Goal: Task Accomplishment & Management: Manage account settings

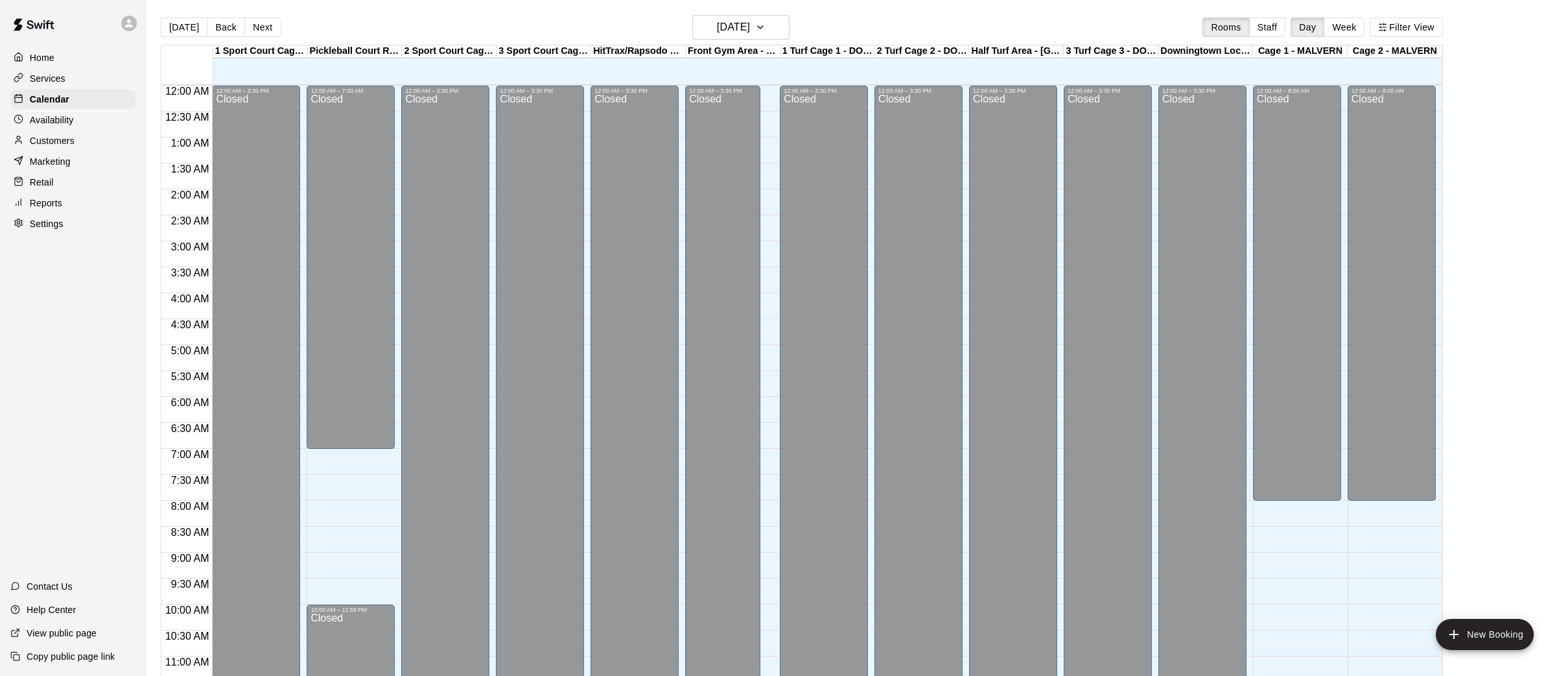
scroll to position [597, 0]
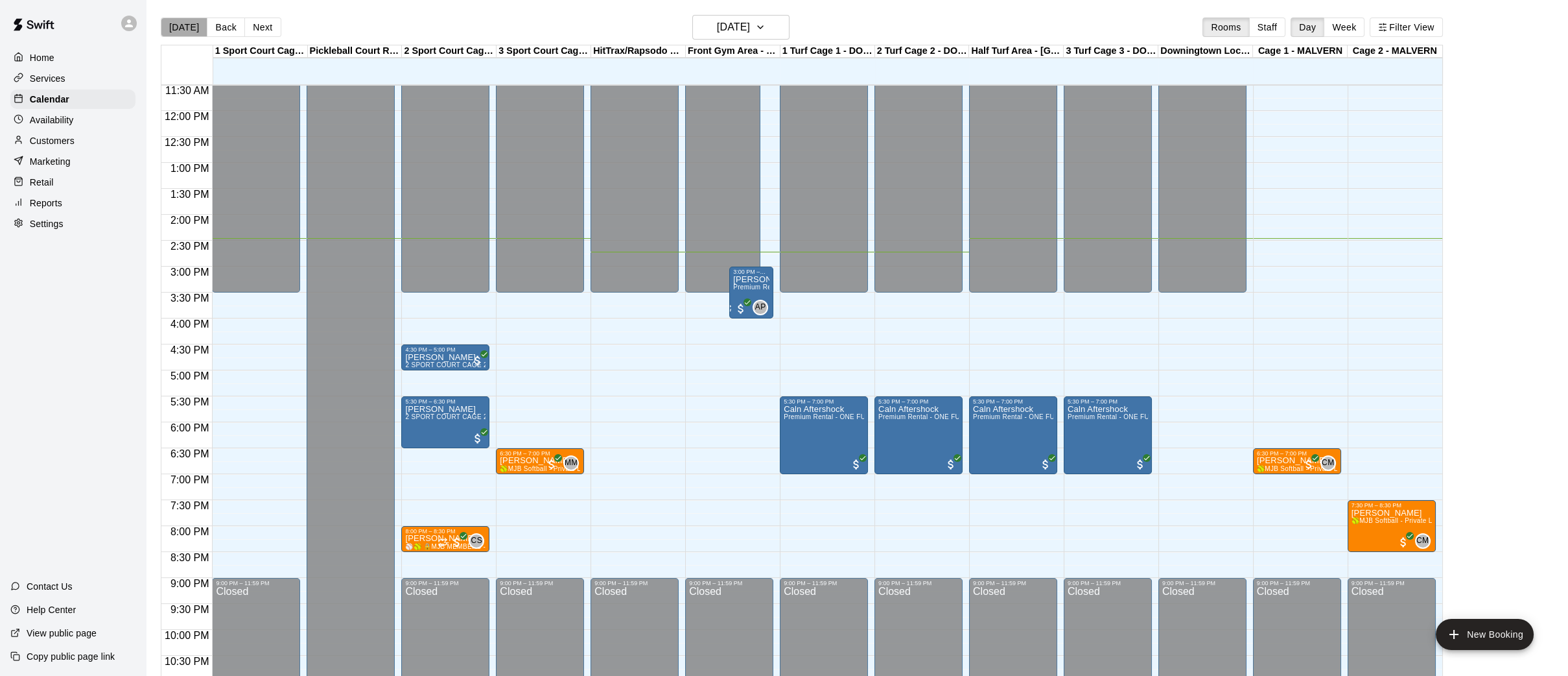
click at [191, 29] on button "[DATE]" at bounding box center [184, 26] width 46 height 19
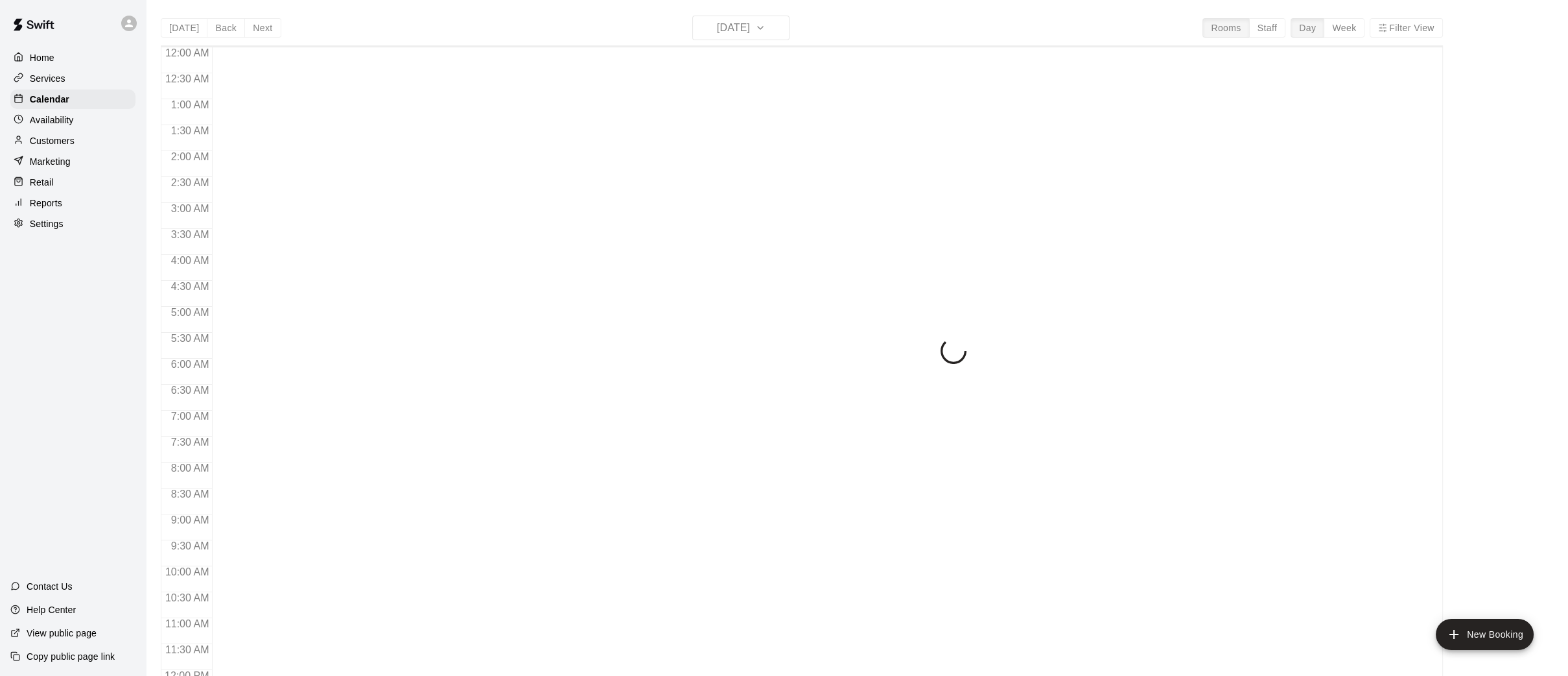
scroll to position [601, 0]
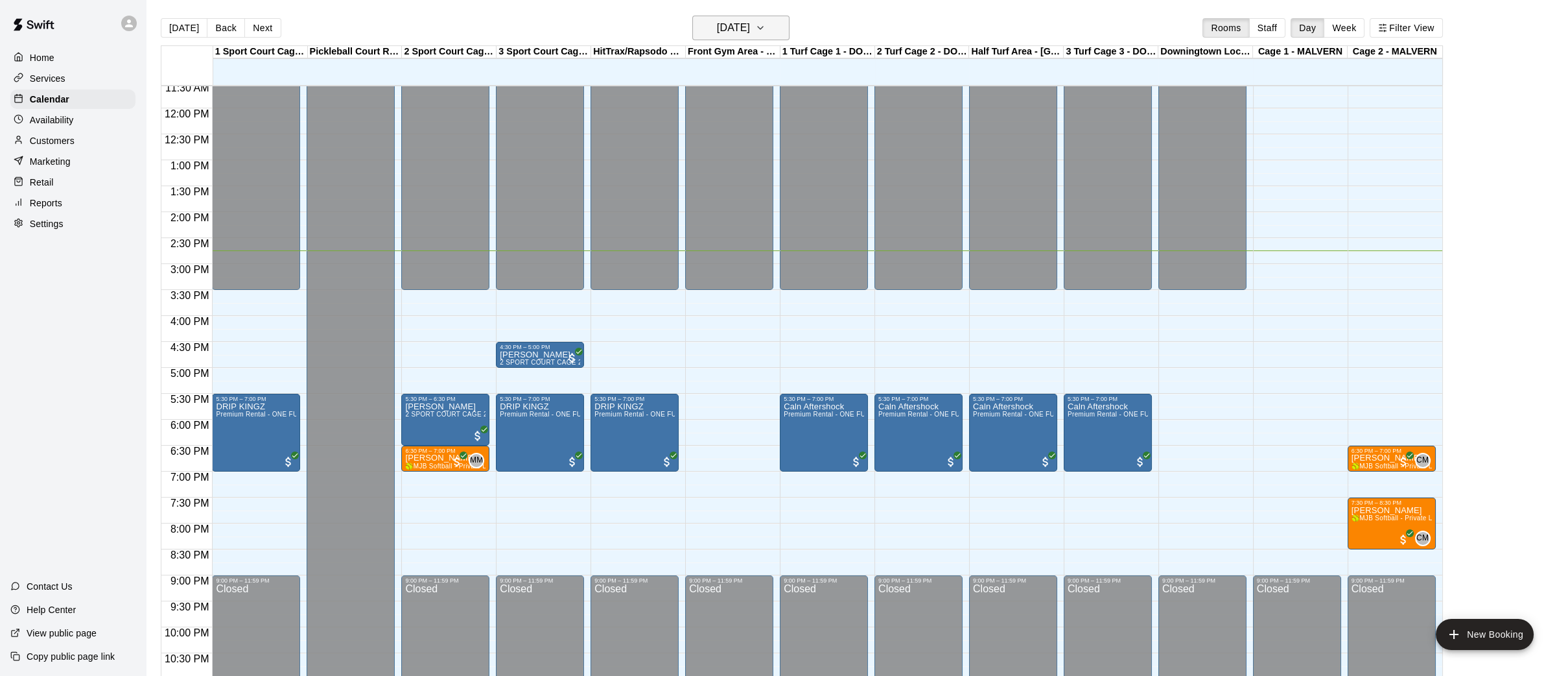
click at [766, 23] on icon "button" at bounding box center [760, 28] width 11 height 16
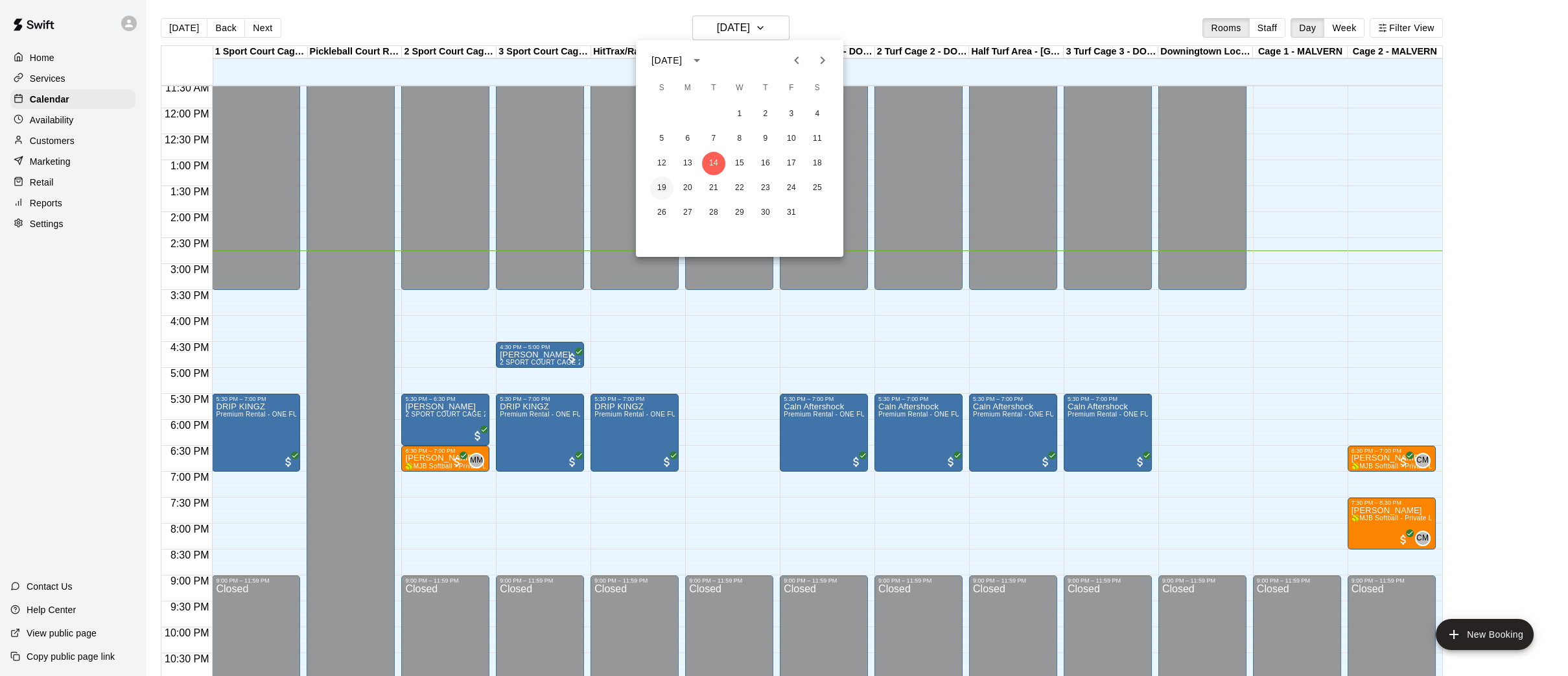
click at [650, 185] on button "19" at bounding box center [661, 188] width 24 height 24
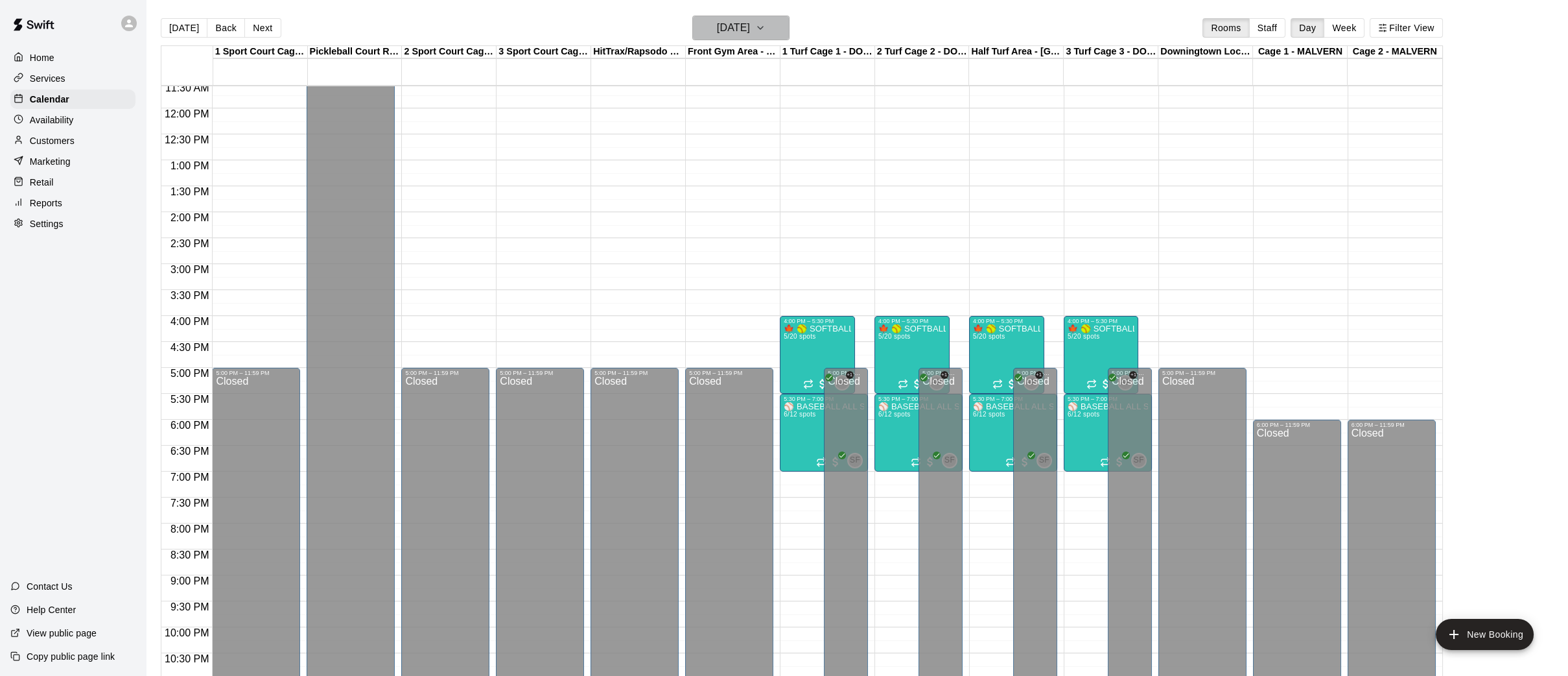
click at [766, 31] on icon "button" at bounding box center [760, 28] width 11 height 16
click at [664, 160] on button "12" at bounding box center [661, 163] width 24 height 24
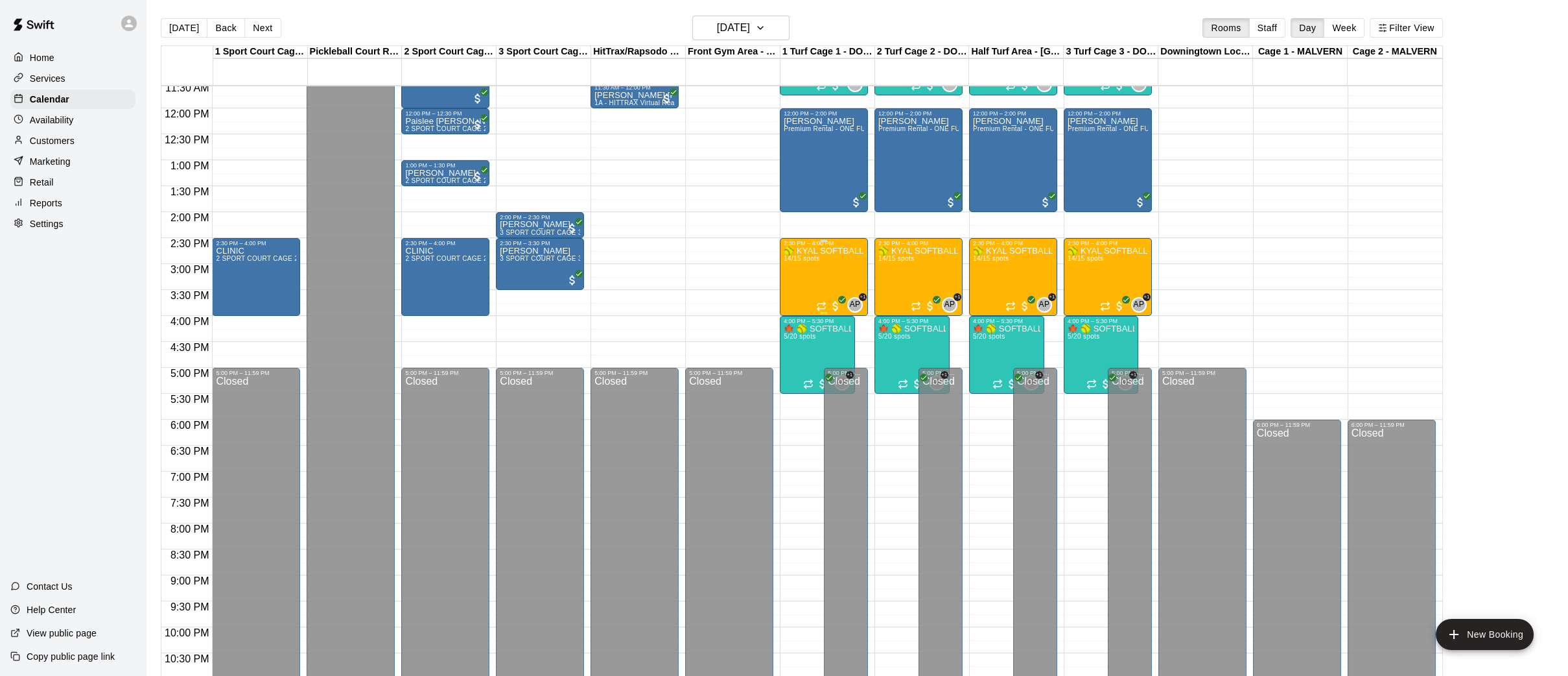
click at [814, 283] on div "🥎 KYAL SOFTBALL- [DEMOGRAPHIC_DATA] 🥎 14/15 spots" at bounding box center [824, 584] width 80 height 676
click at [799, 291] on img "edit" at bounding box center [797, 289] width 15 height 15
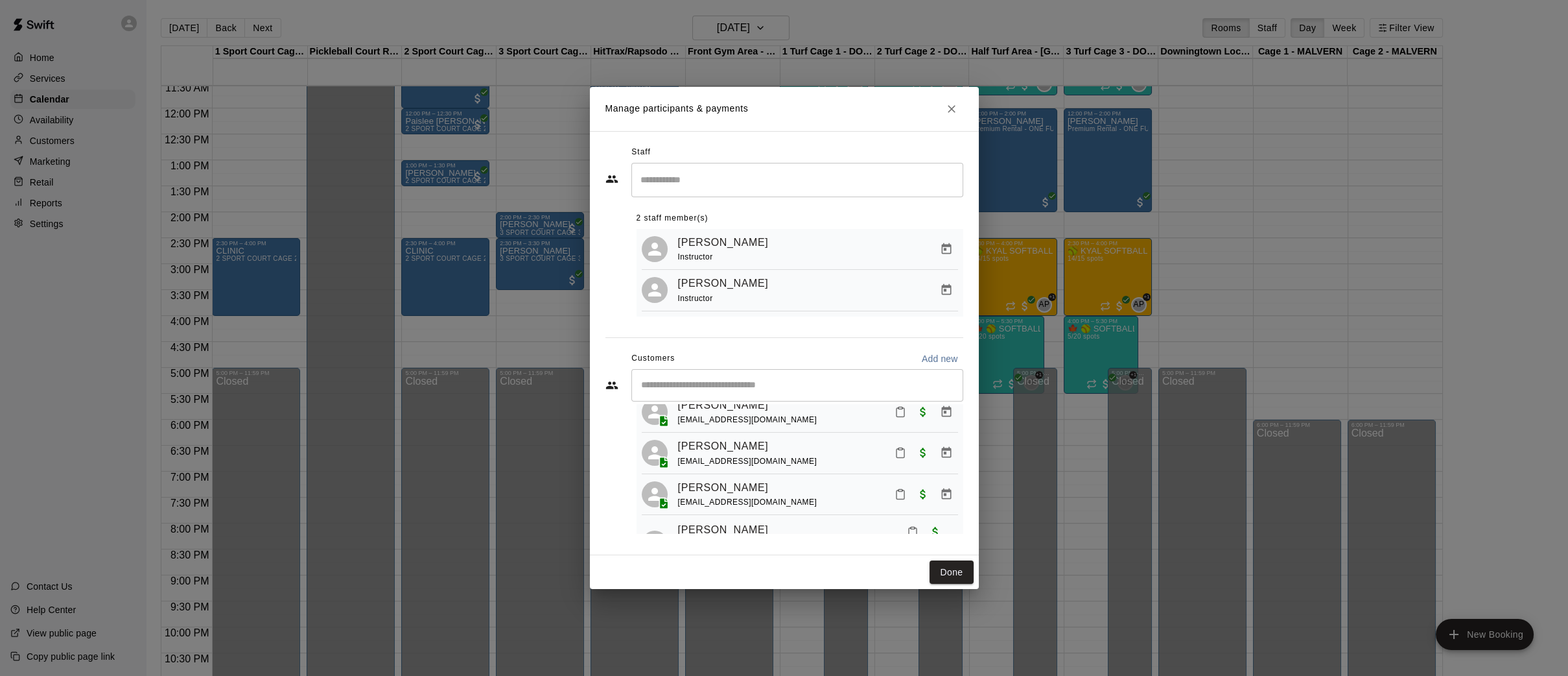
scroll to position [484, 0]
click at [948, 104] on icon "Close" at bounding box center [952, 109] width 13 height 13
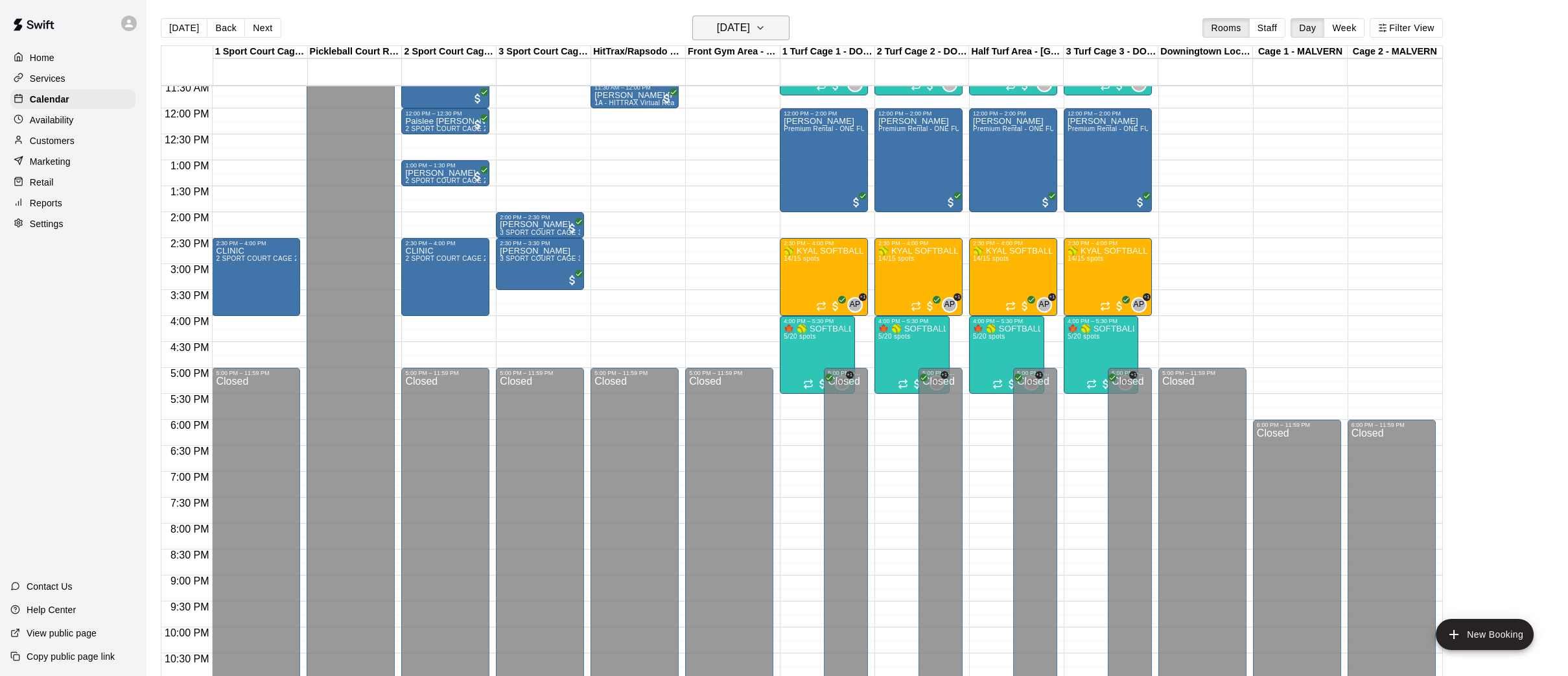
click at [786, 30] on button "[DATE]" at bounding box center [741, 28] width 97 height 24
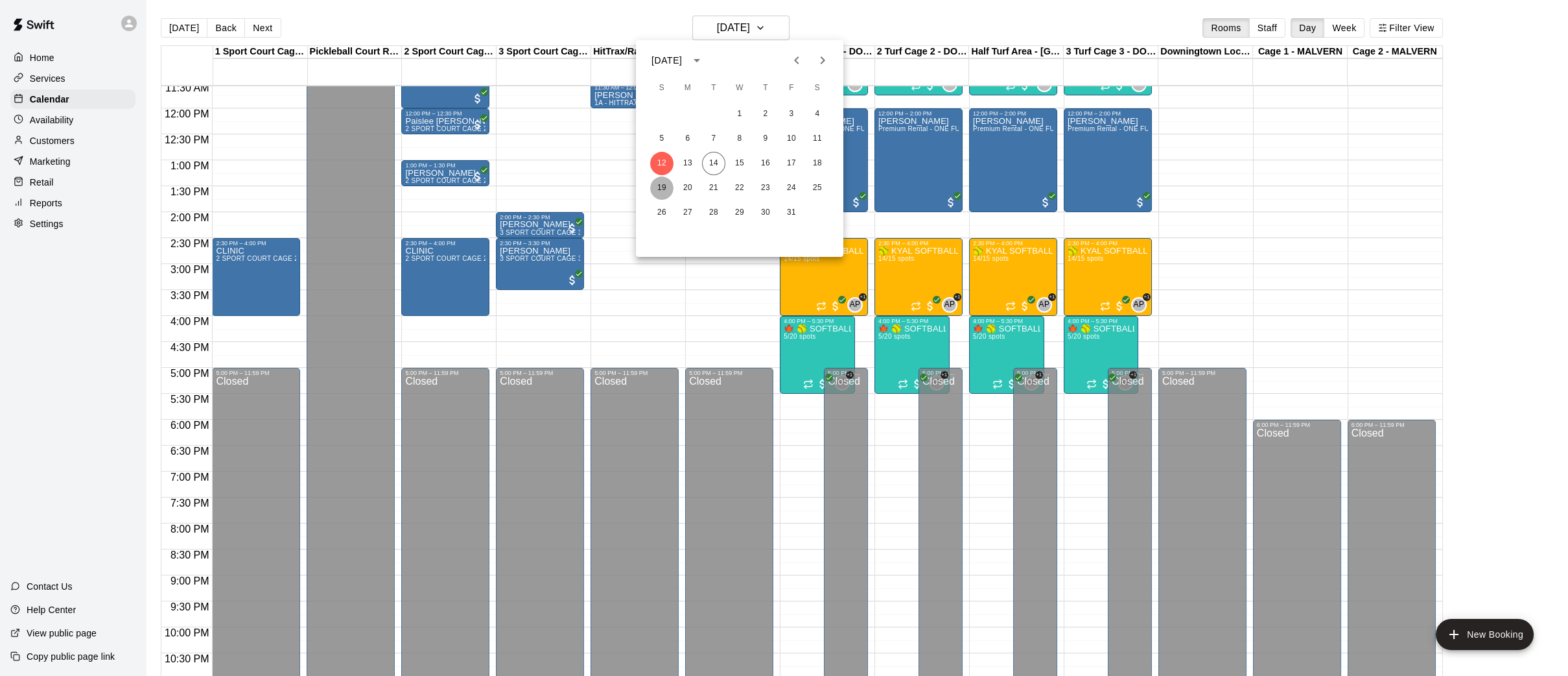
click at [669, 192] on button "19" at bounding box center [661, 188] width 24 height 24
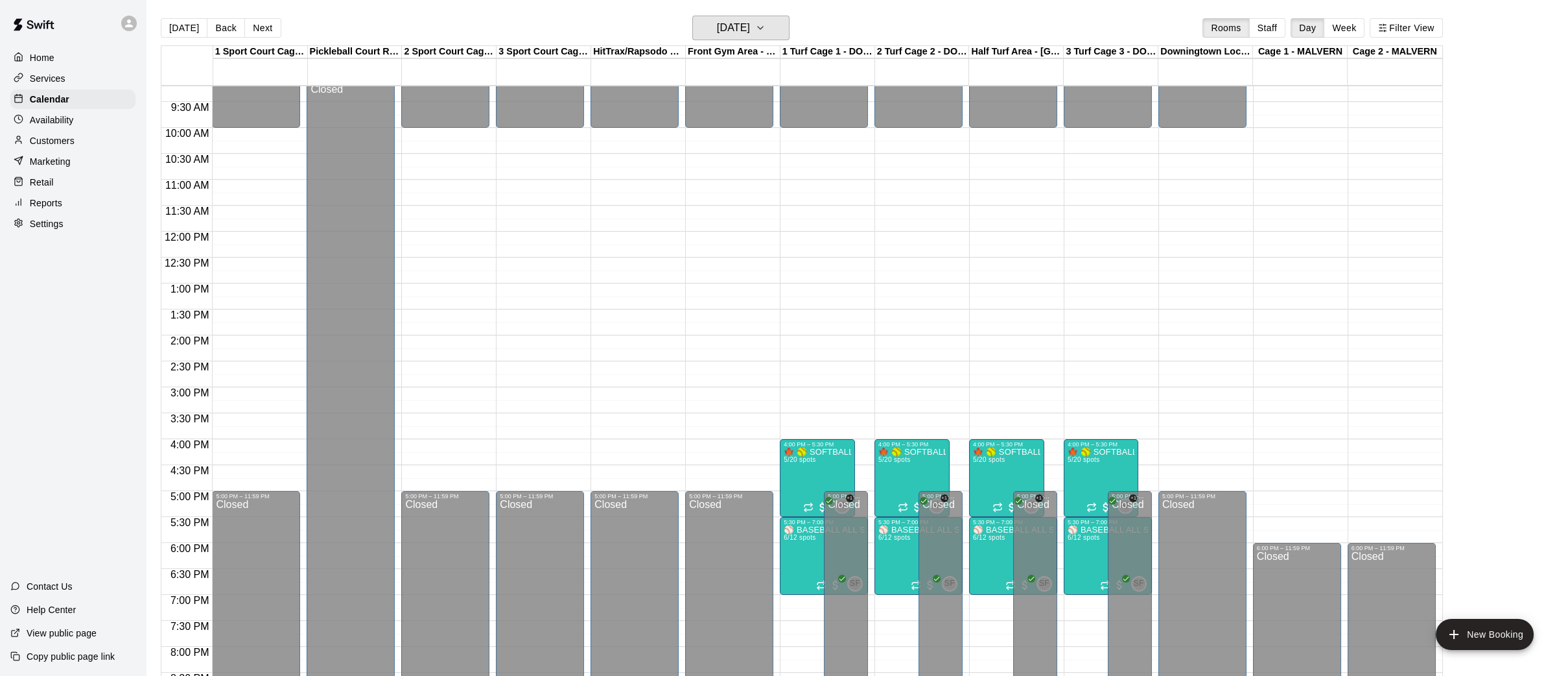
scroll to position [431, 0]
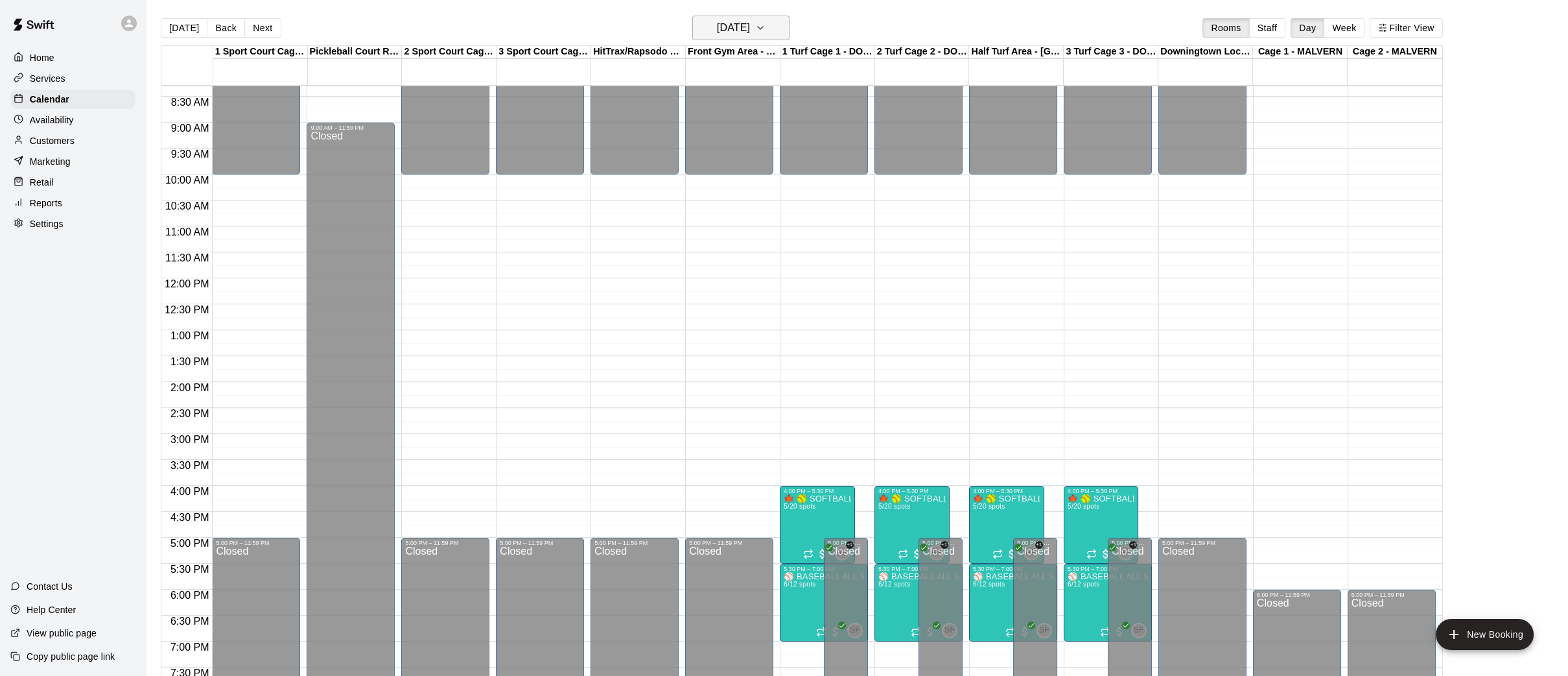
click at [787, 39] on button "[DATE]" at bounding box center [741, 28] width 97 height 24
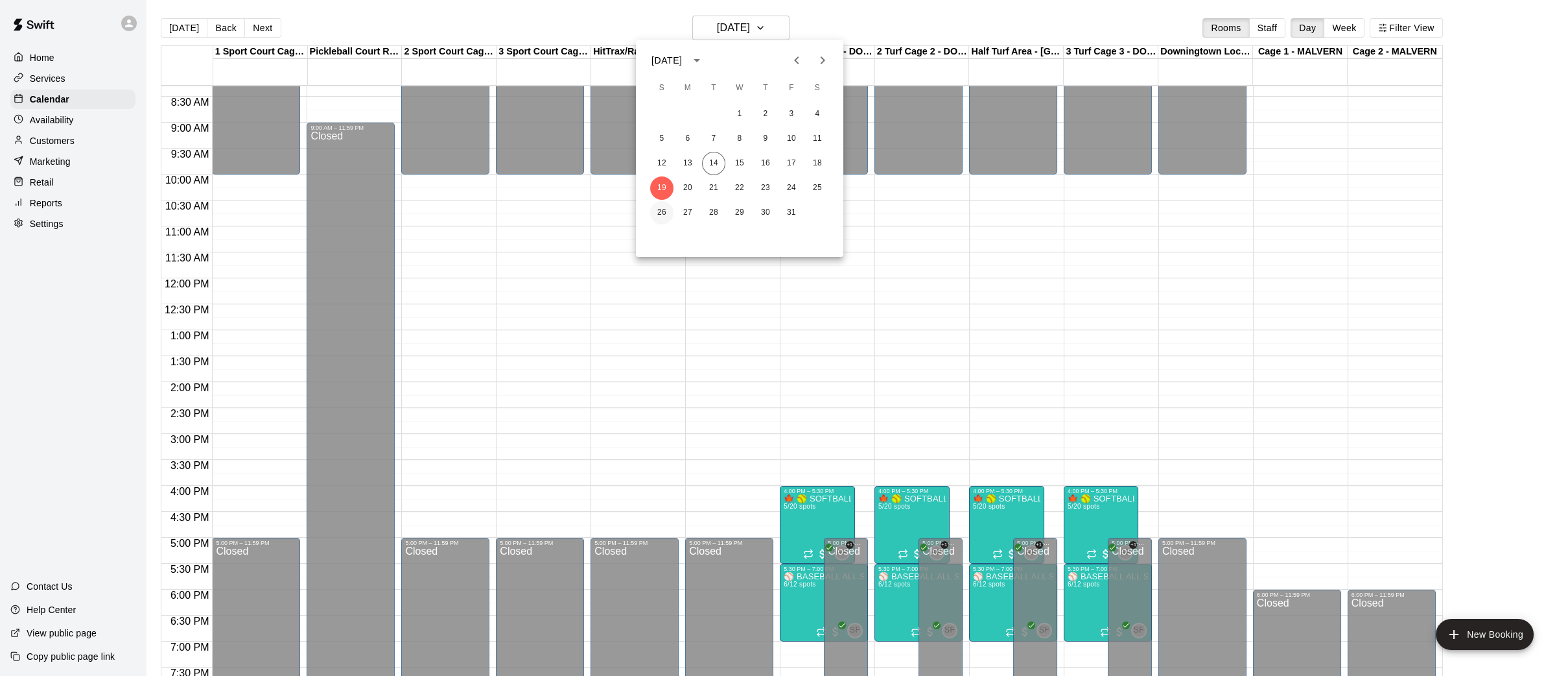
click at [661, 218] on button "26" at bounding box center [661, 212] width 24 height 24
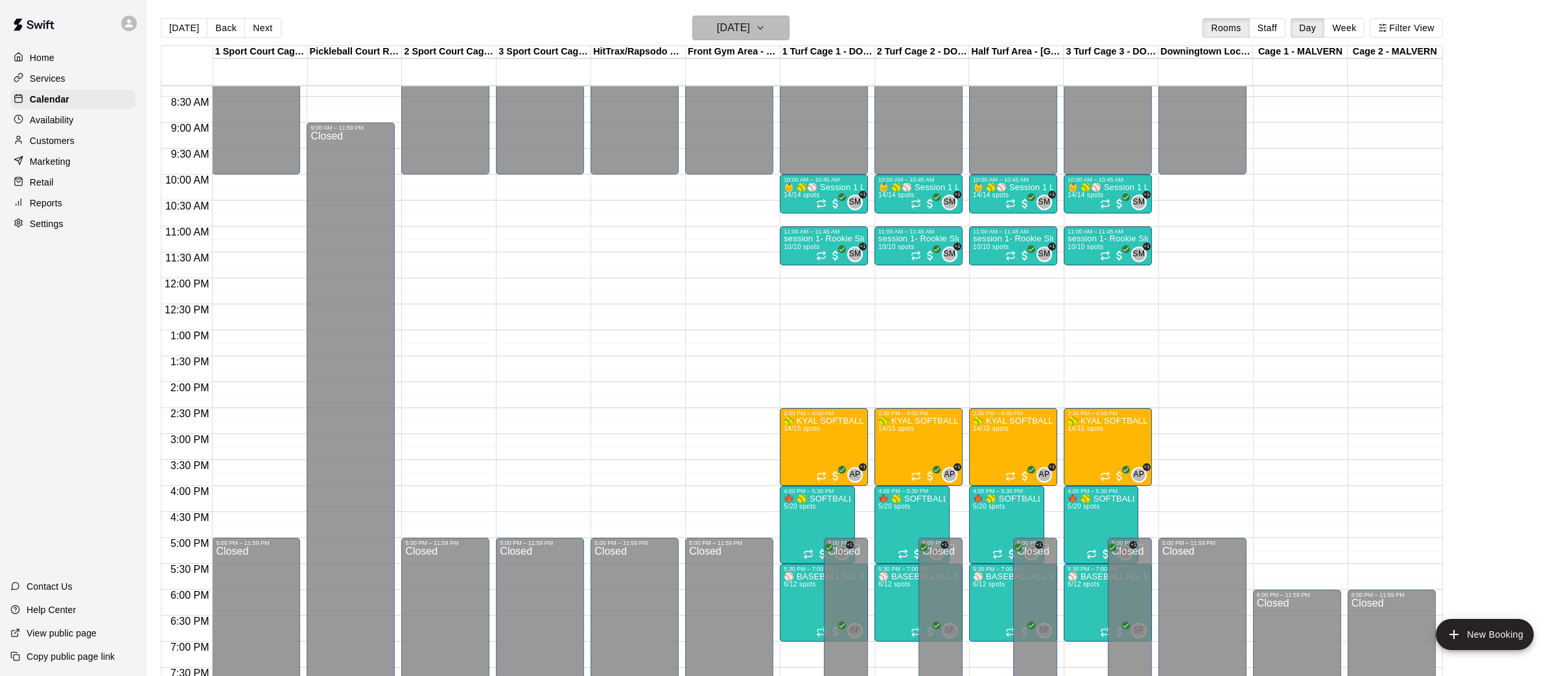
click at [782, 25] on button "[DATE]" at bounding box center [741, 28] width 97 height 24
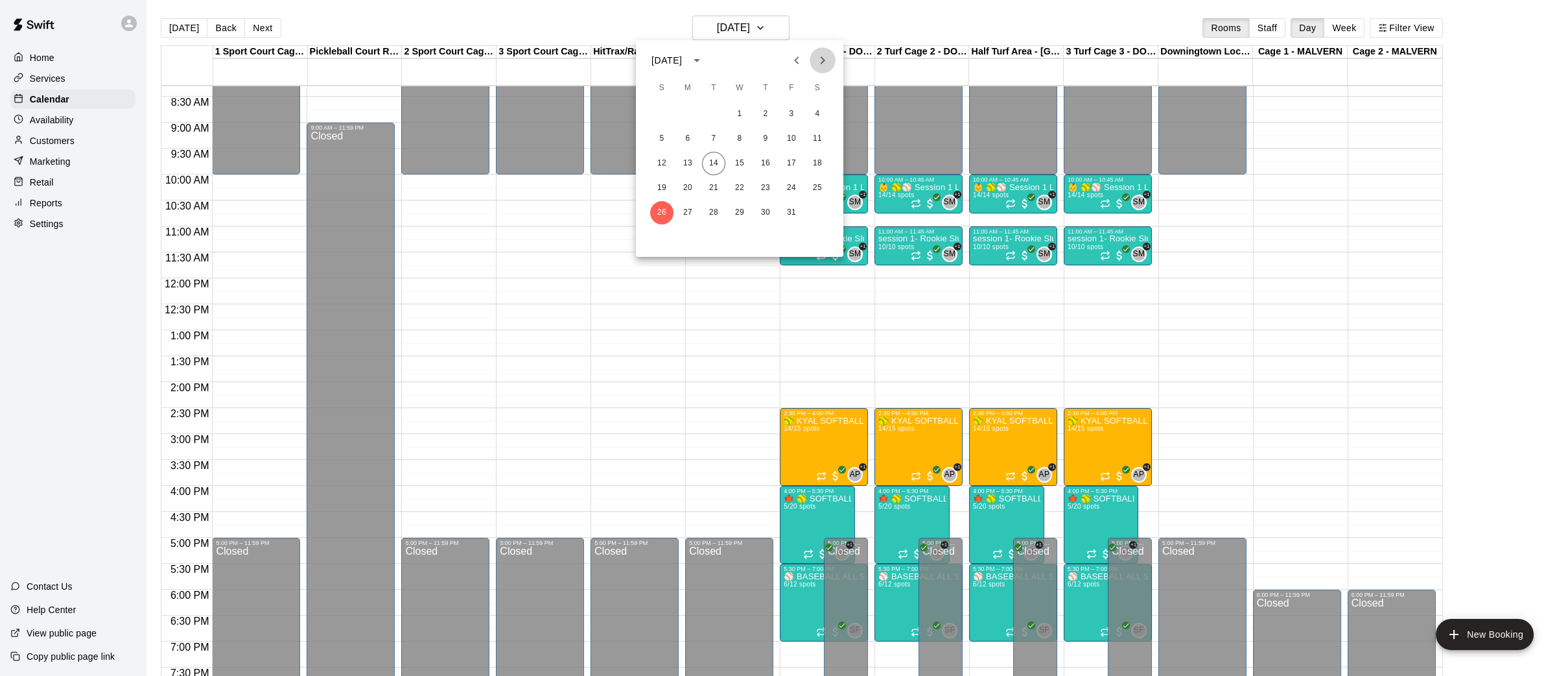
click at [820, 54] on icon "Next month" at bounding box center [823, 60] width 16 height 16
click at [665, 138] on button "2" at bounding box center [661, 139] width 24 height 24
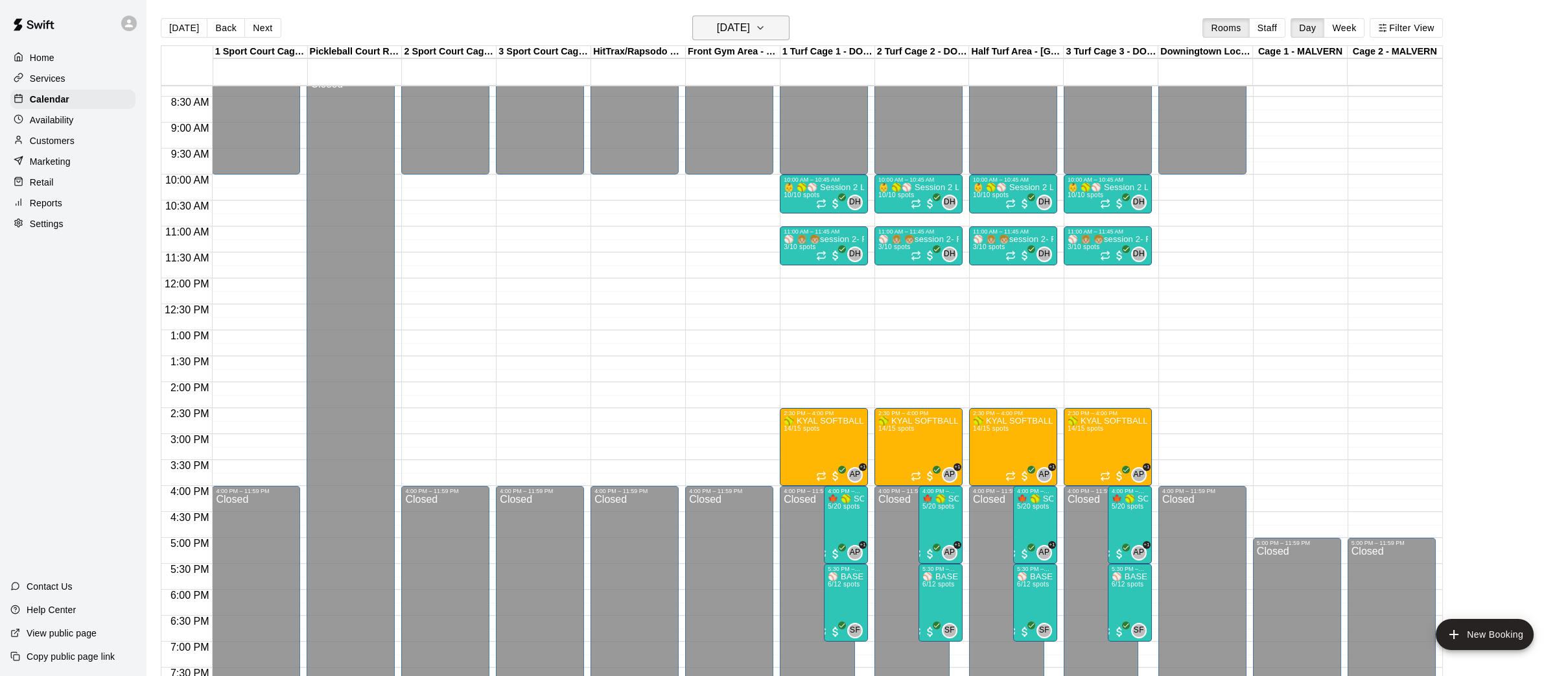
click at [766, 31] on icon "button" at bounding box center [760, 28] width 11 height 16
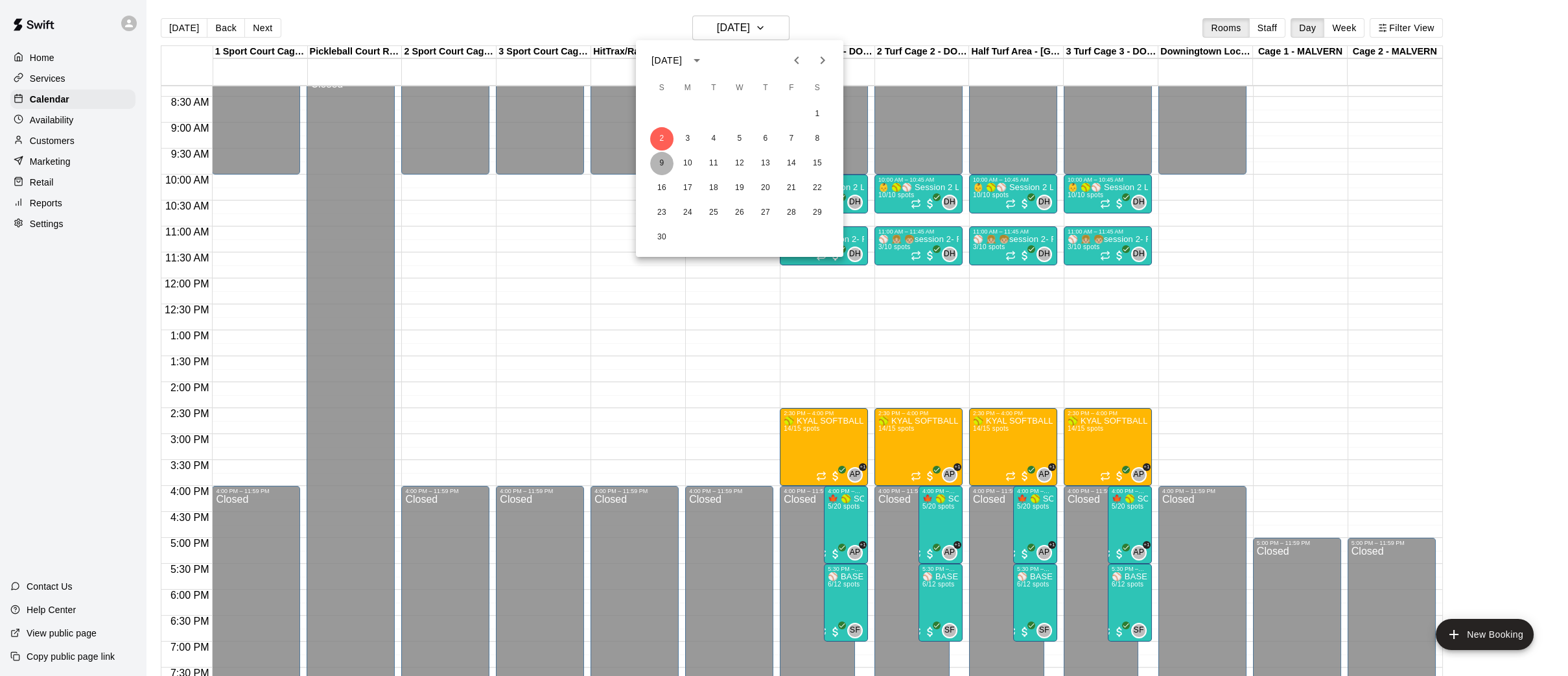
click at [663, 162] on button "9" at bounding box center [661, 163] width 24 height 24
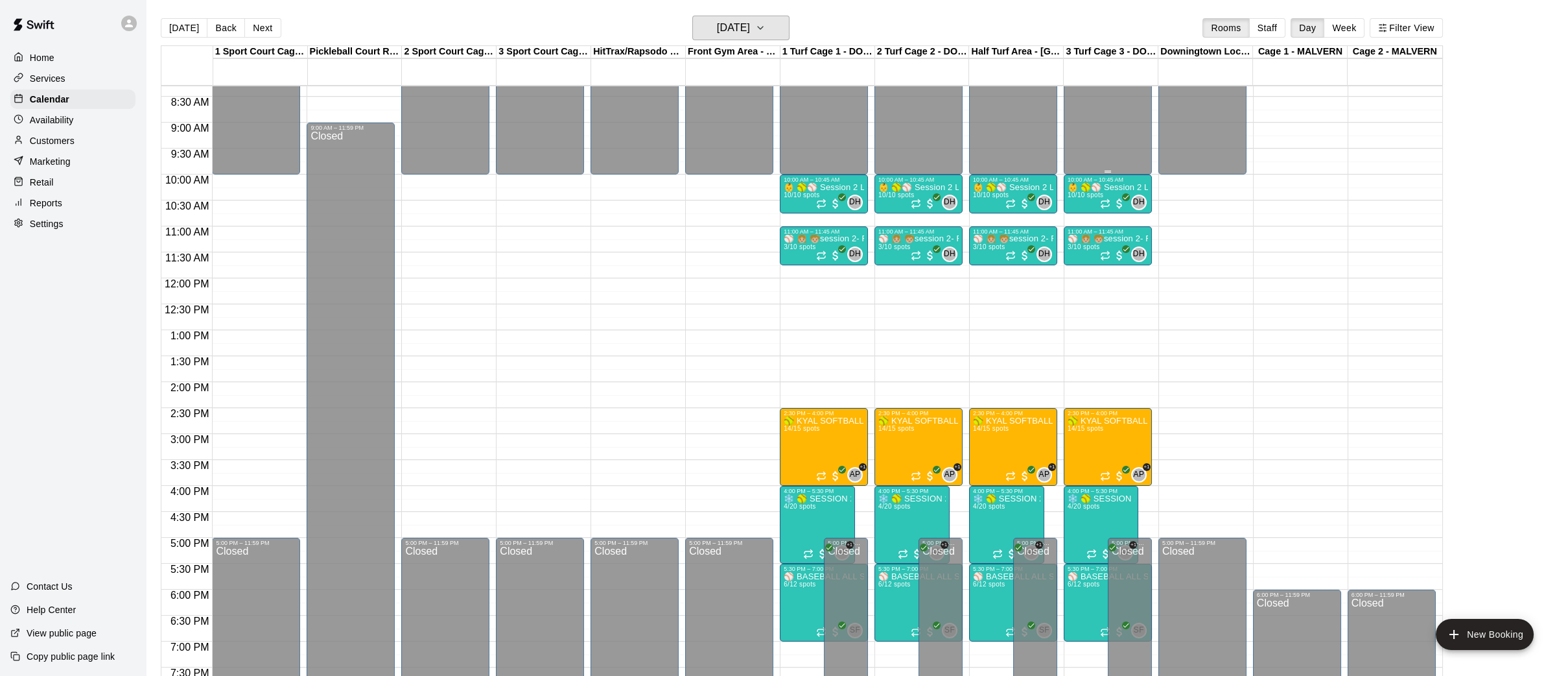
scroll to position [431, 0]
click at [766, 26] on icon "button" at bounding box center [760, 28] width 11 height 16
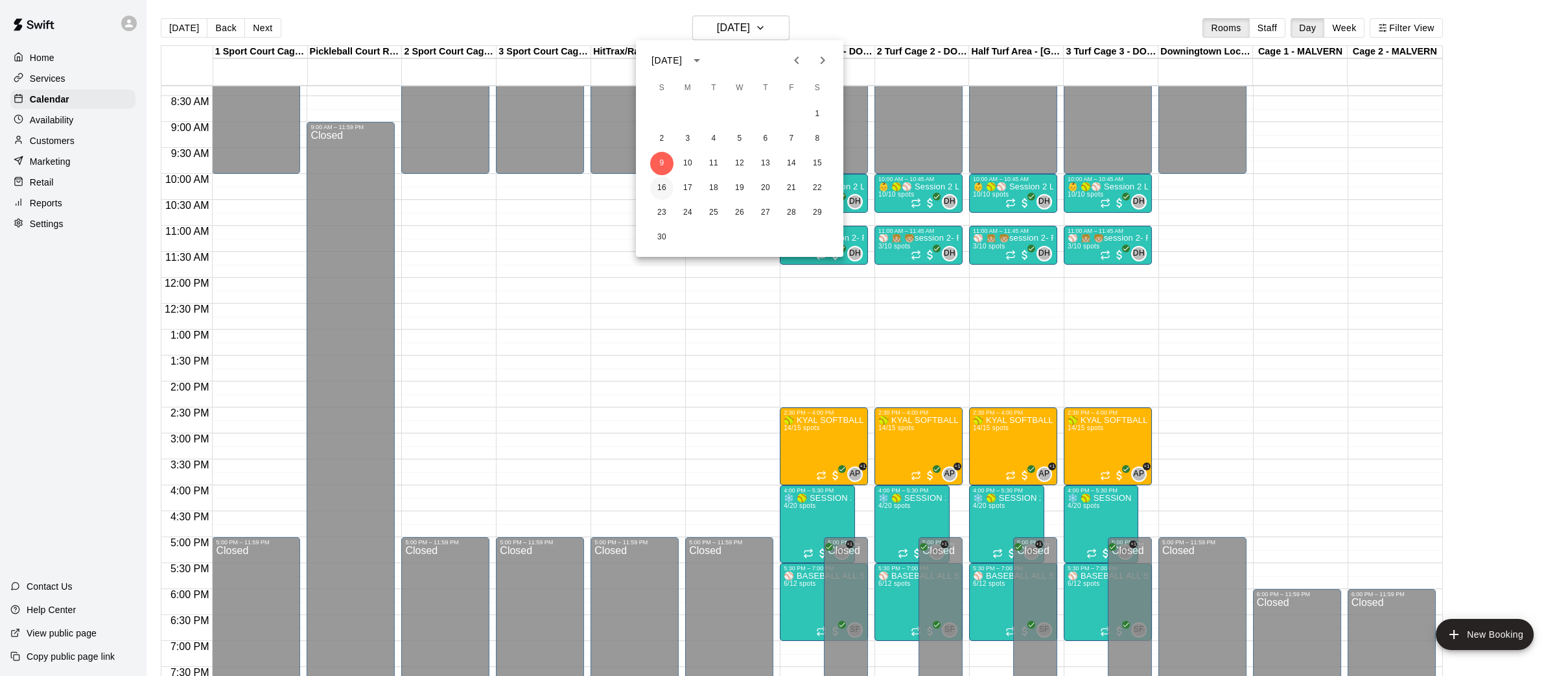
click at [661, 188] on button "16" at bounding box center [661, 188] width 24 height 24
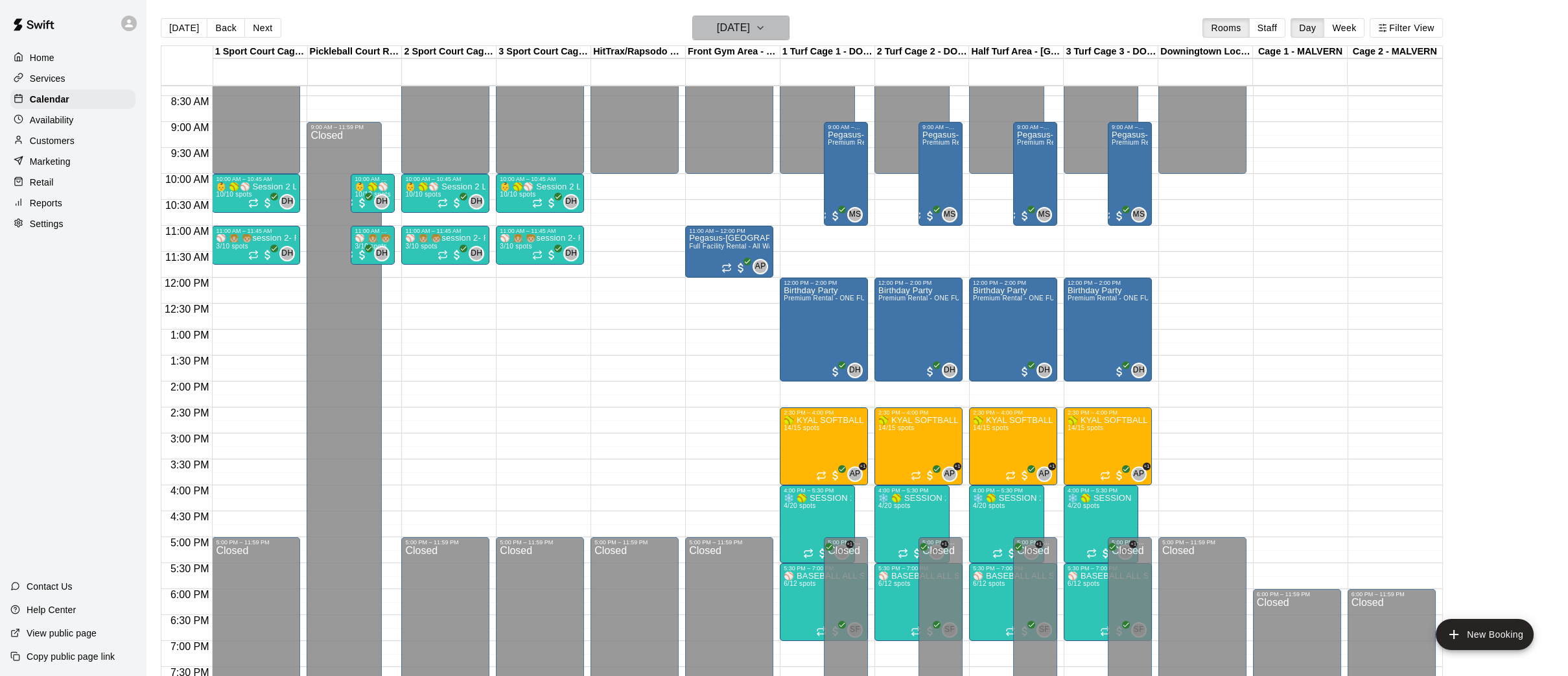
click at [766, 34] on icon "button" at bounding box center [760, 28] width 11 height 16
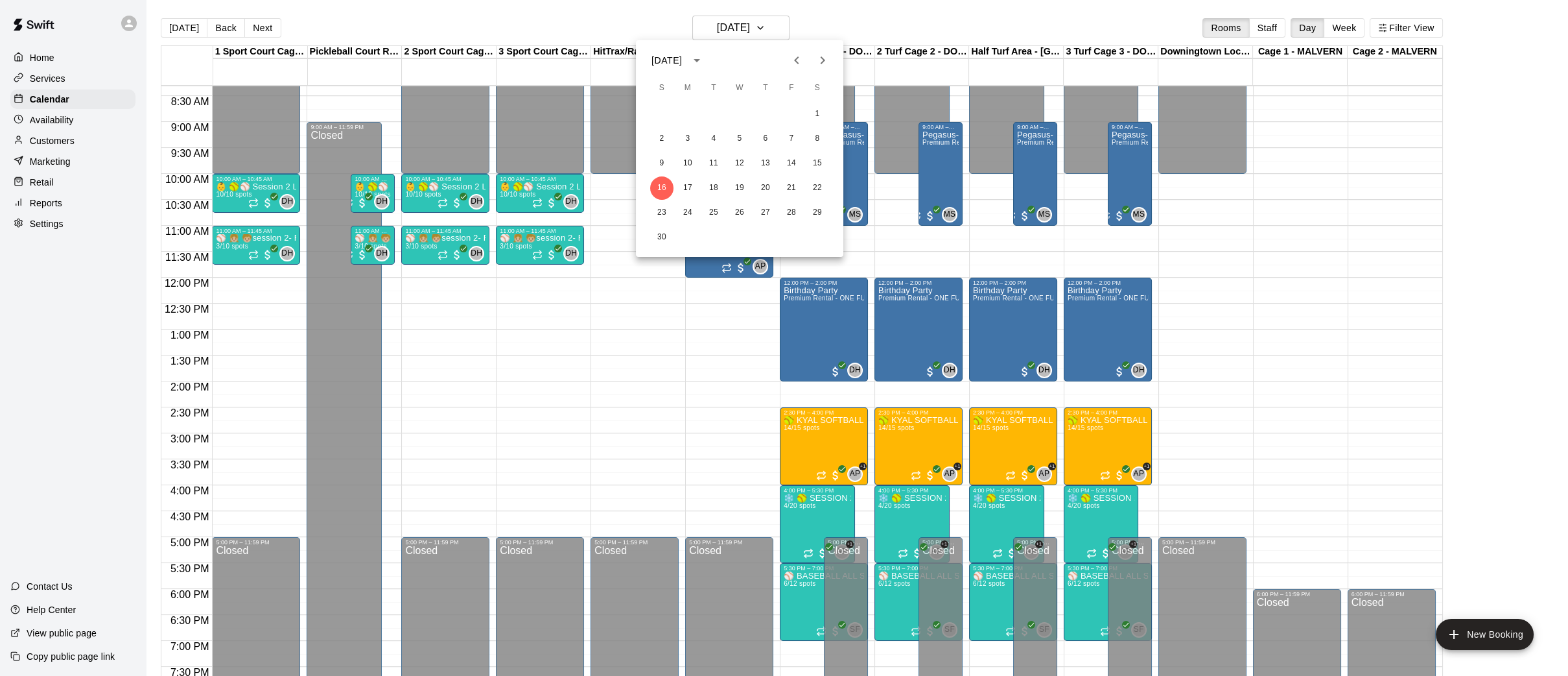
click at [647, 213] on div "23 24 25 26 27 28 29" at bounding box center [739, 212] width 207 height 24
click at [654, 212] on button "23" at bounding box center [661, 212] width 24 height 24
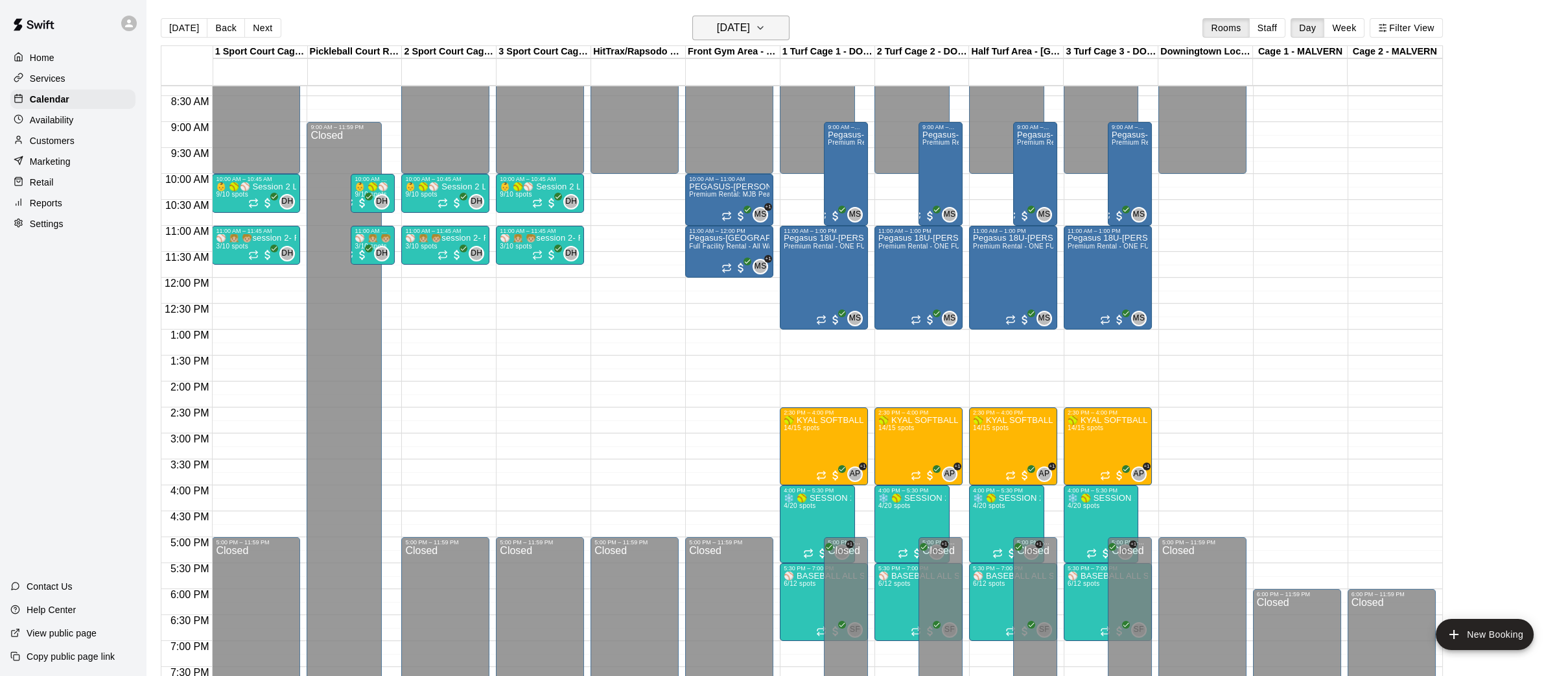
click at [766, 31] on icon "button" at bounding box center [760, 28] width 11 height 16
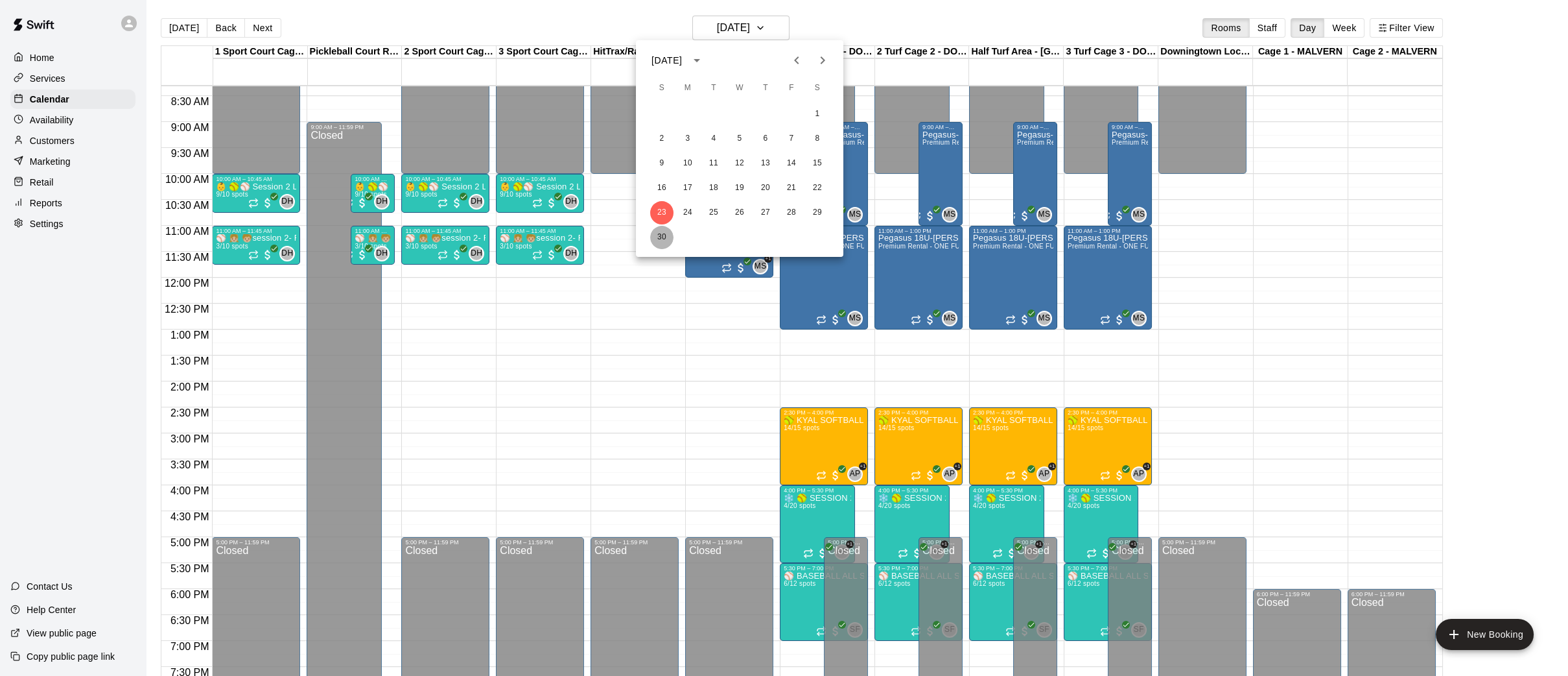
click at [660, 237] on button "30" at bounding box center [661, 237] width 24 height 24
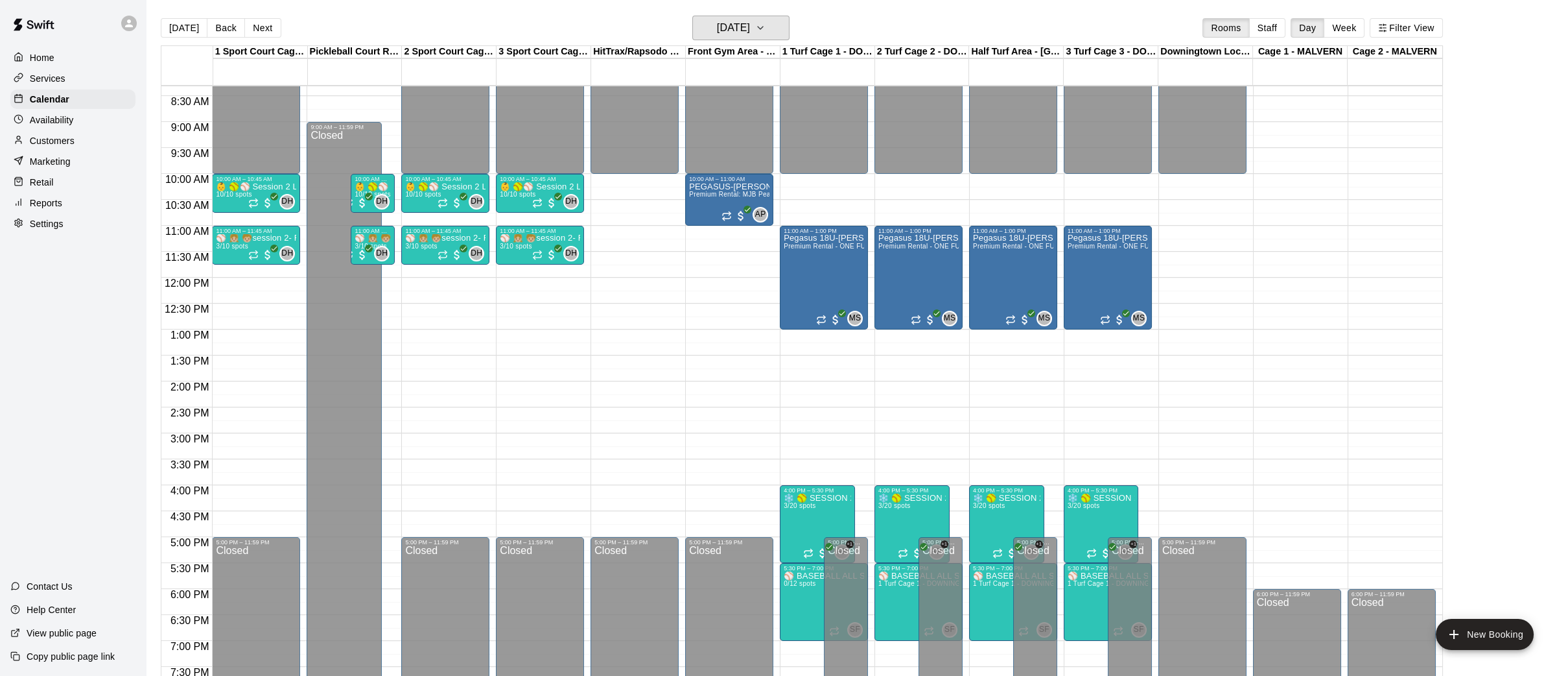
scroll to position [450, 0]
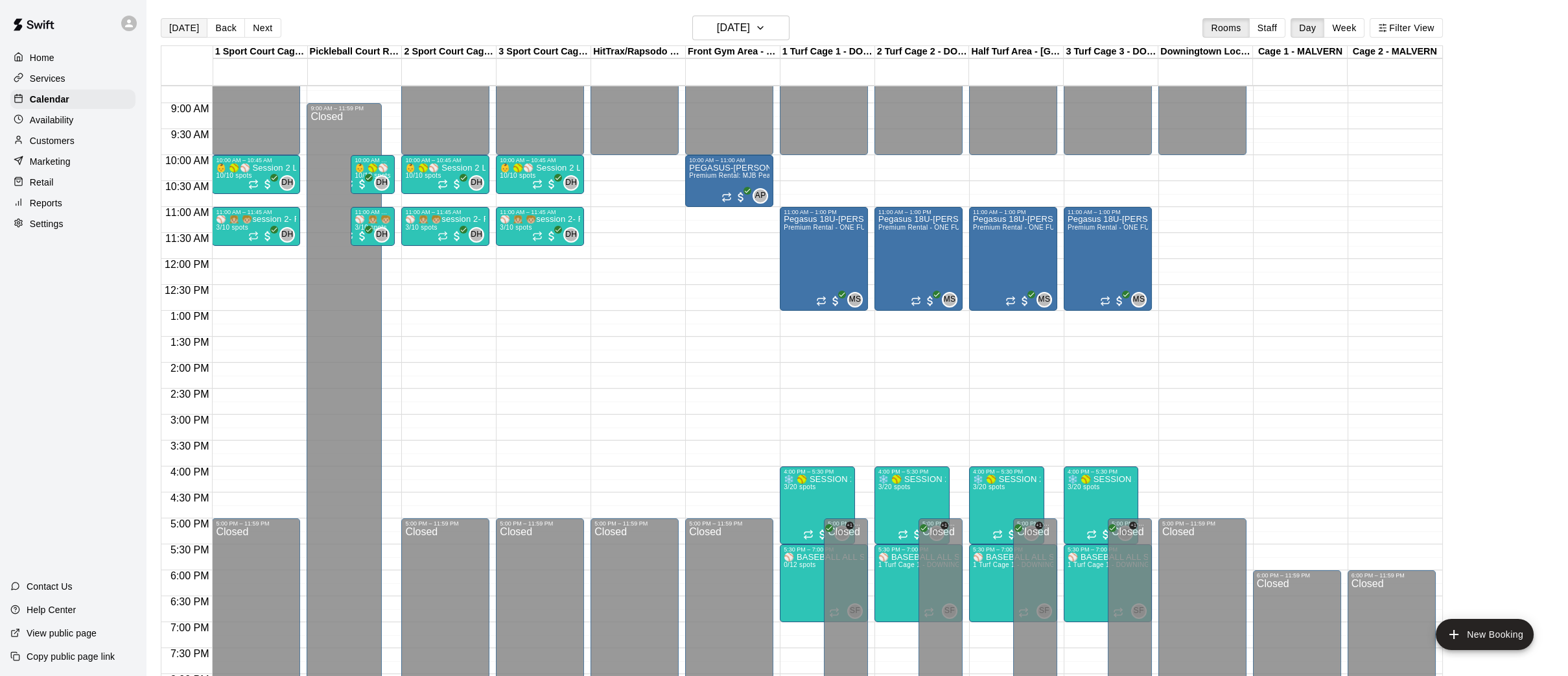
click at [184, 29] on button "[DATE]" at bounding box center [184, 27] width 46 height 19
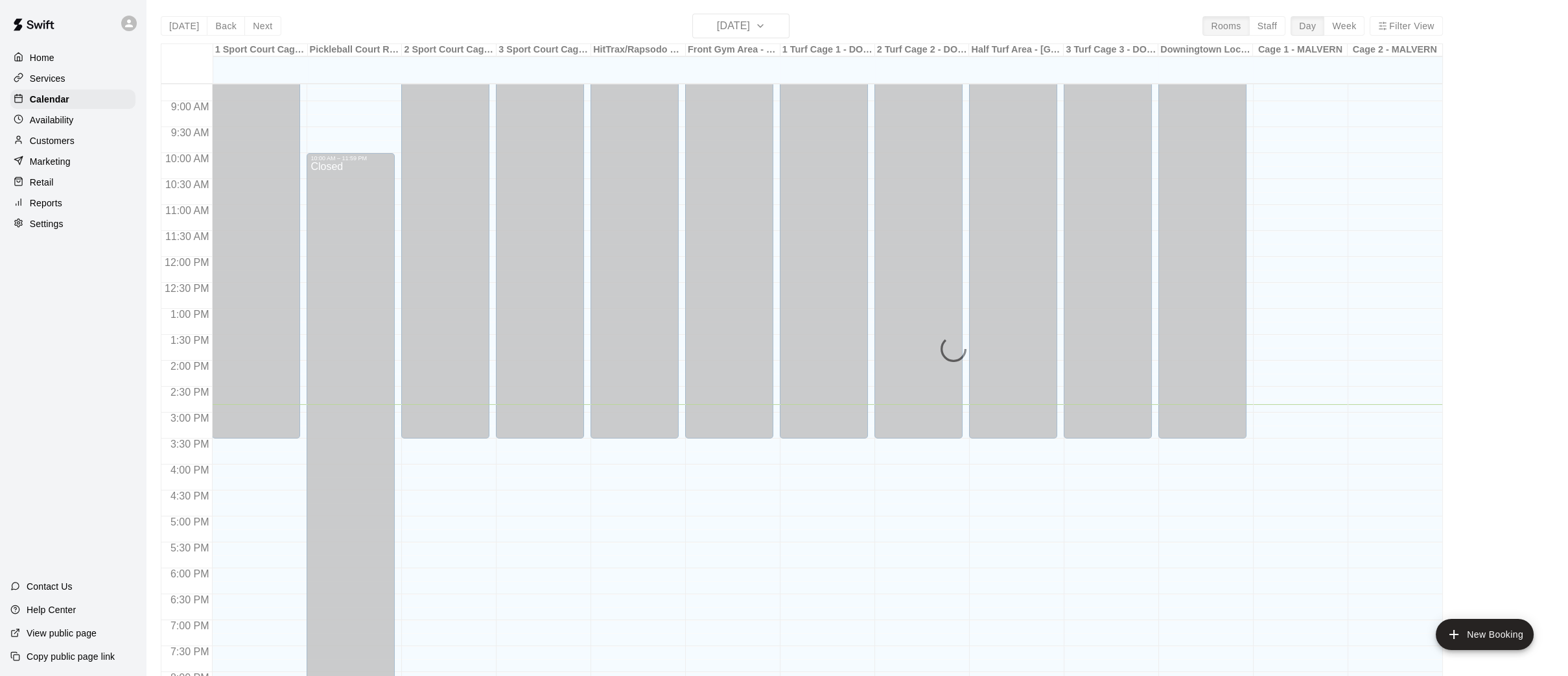
scroll to position [4, 0]
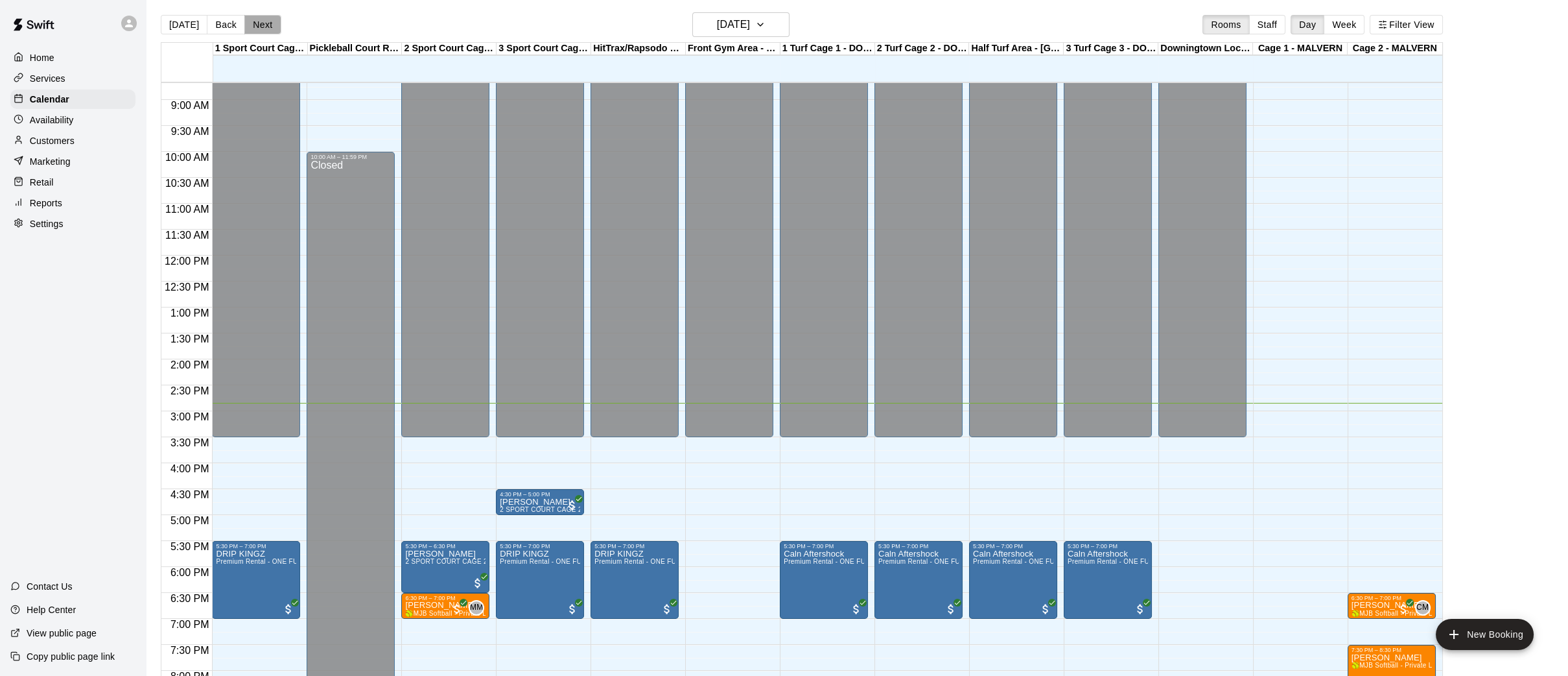
click at [252, 19] on button "Next" at bounding box center [262, 24] width 36 height 19
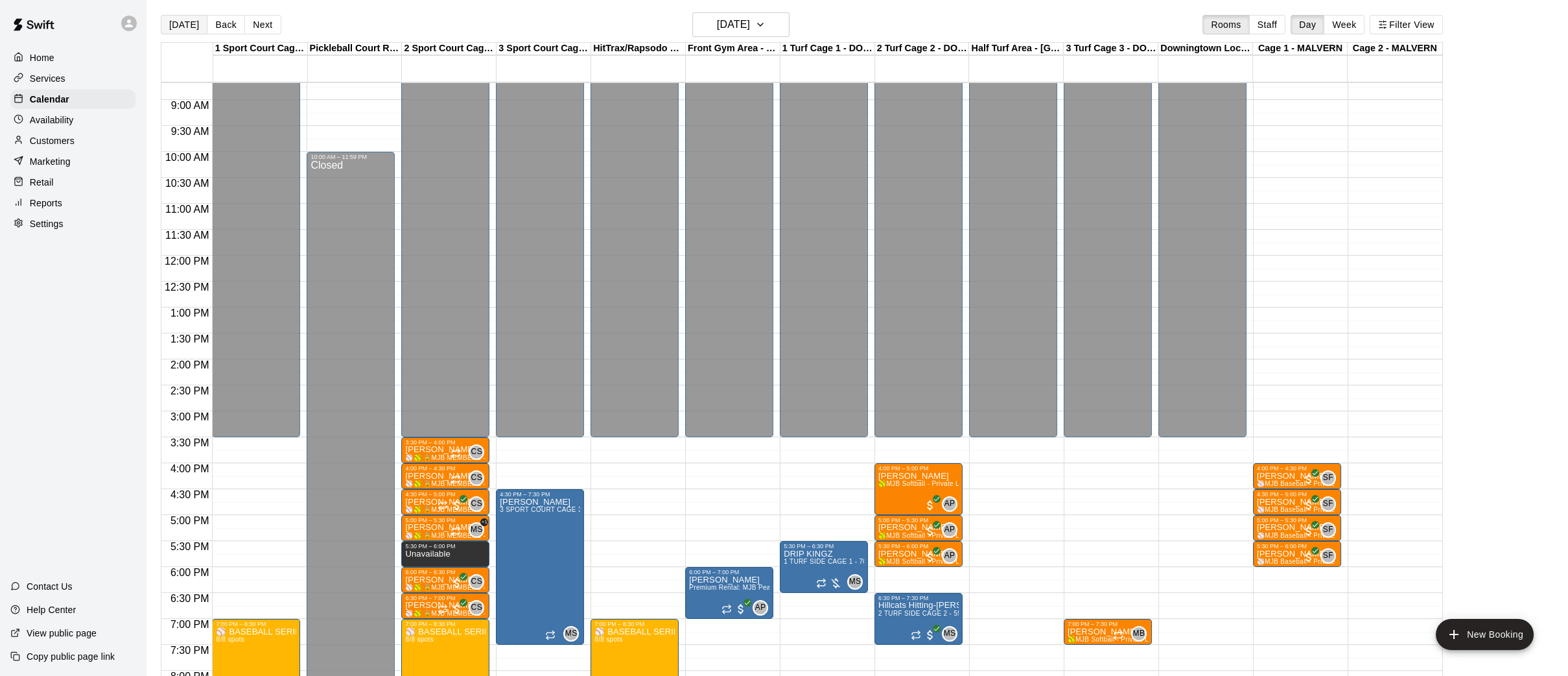
click at [192, 25] on button "[DATE]" at bounding box center [184, 24] width 46 height 19
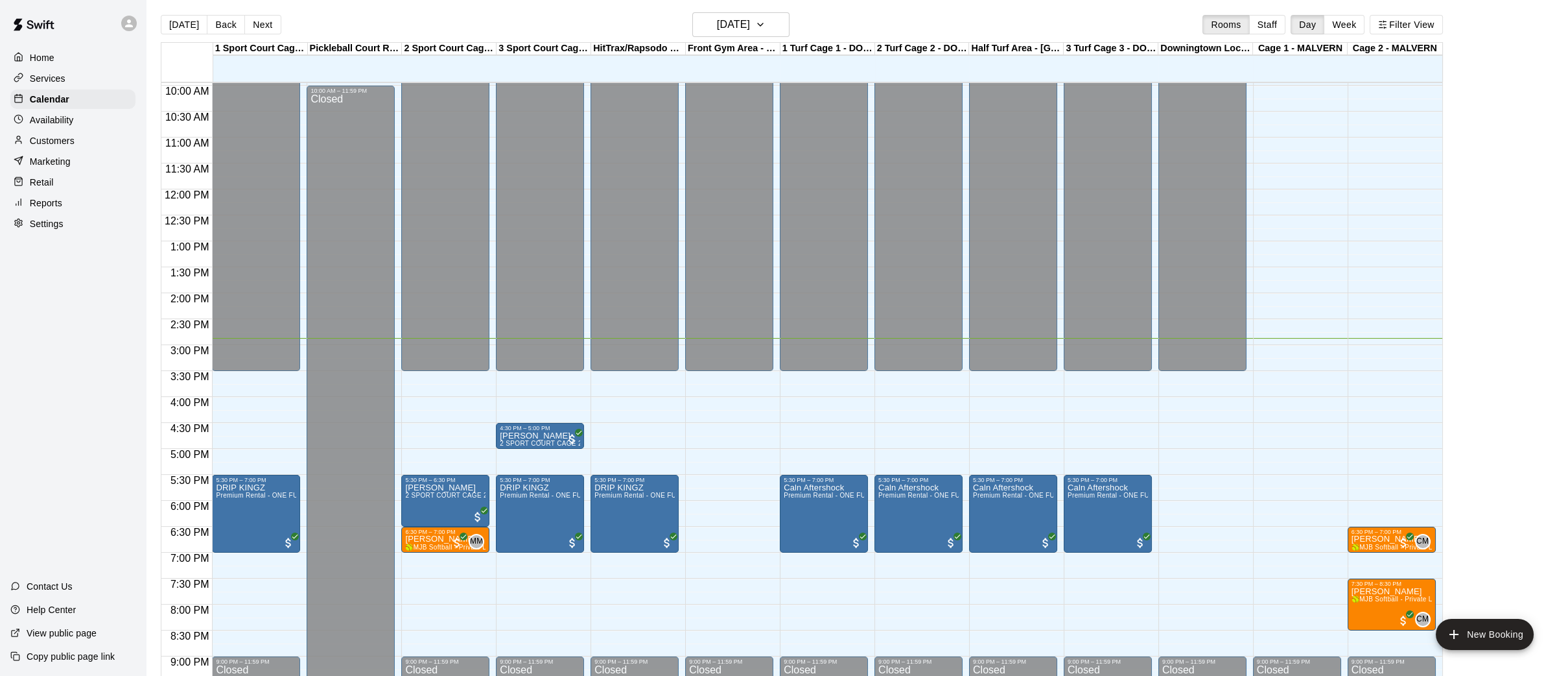
scroll to position [589, 0]
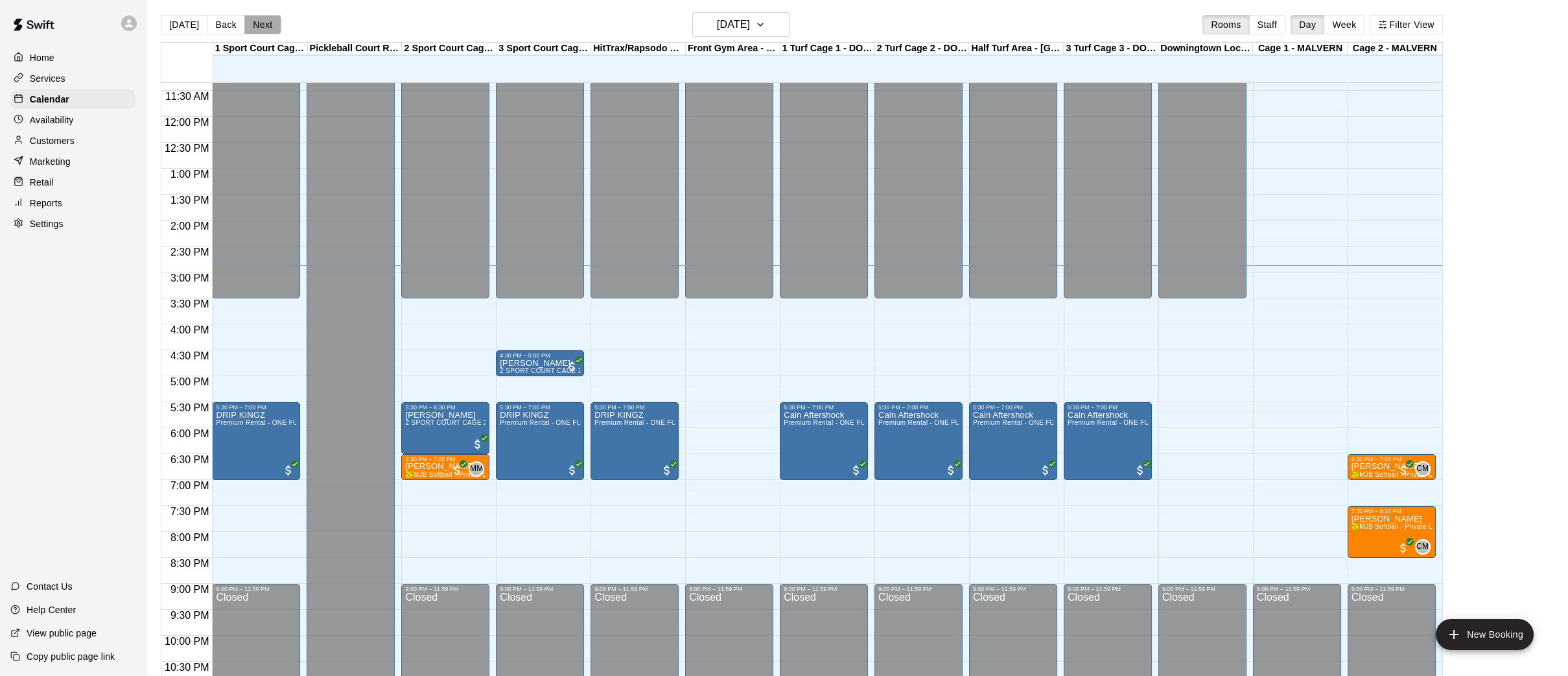
click at [260, 24] on button "Next" at bounding box center [262, 24] width 36 height 19
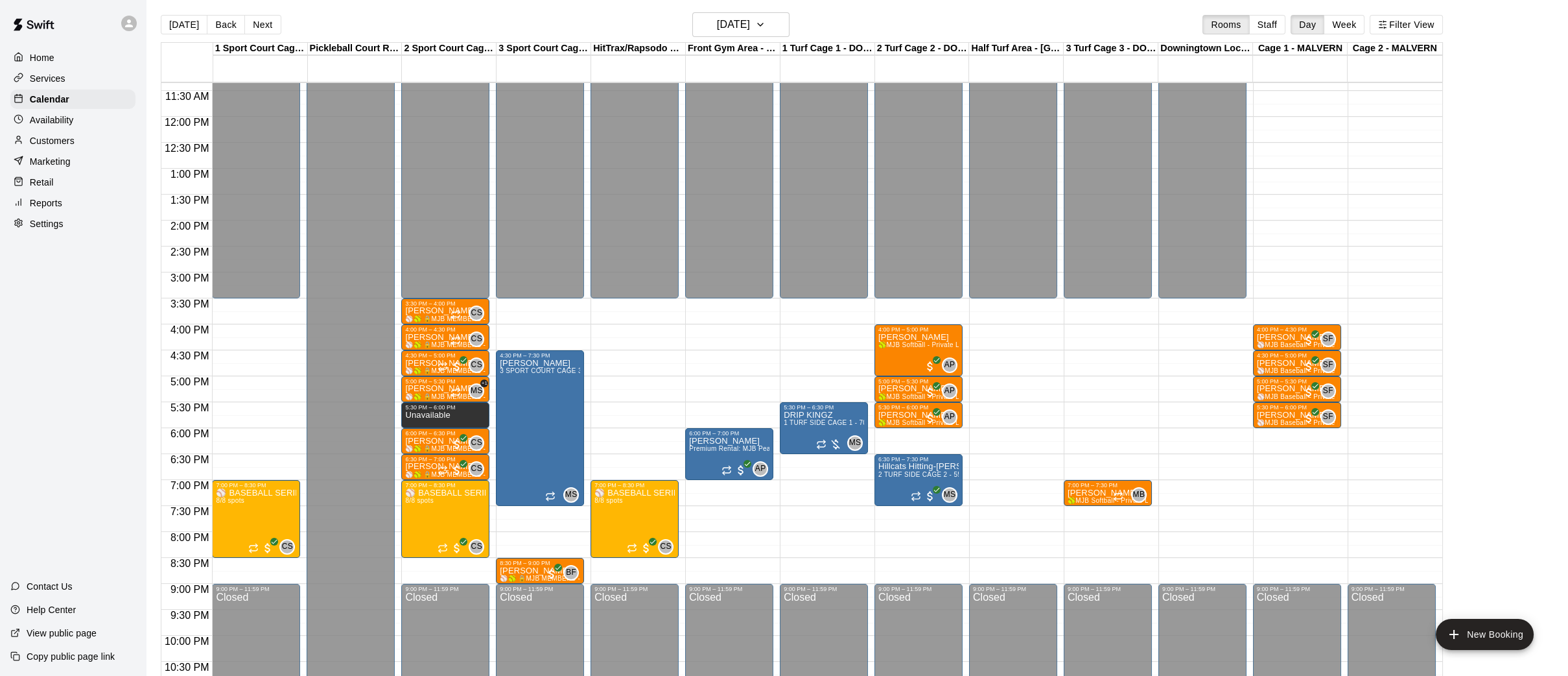
click at [81, 62] on div "Home" at bounding box center [73, 57] width 125 height 19
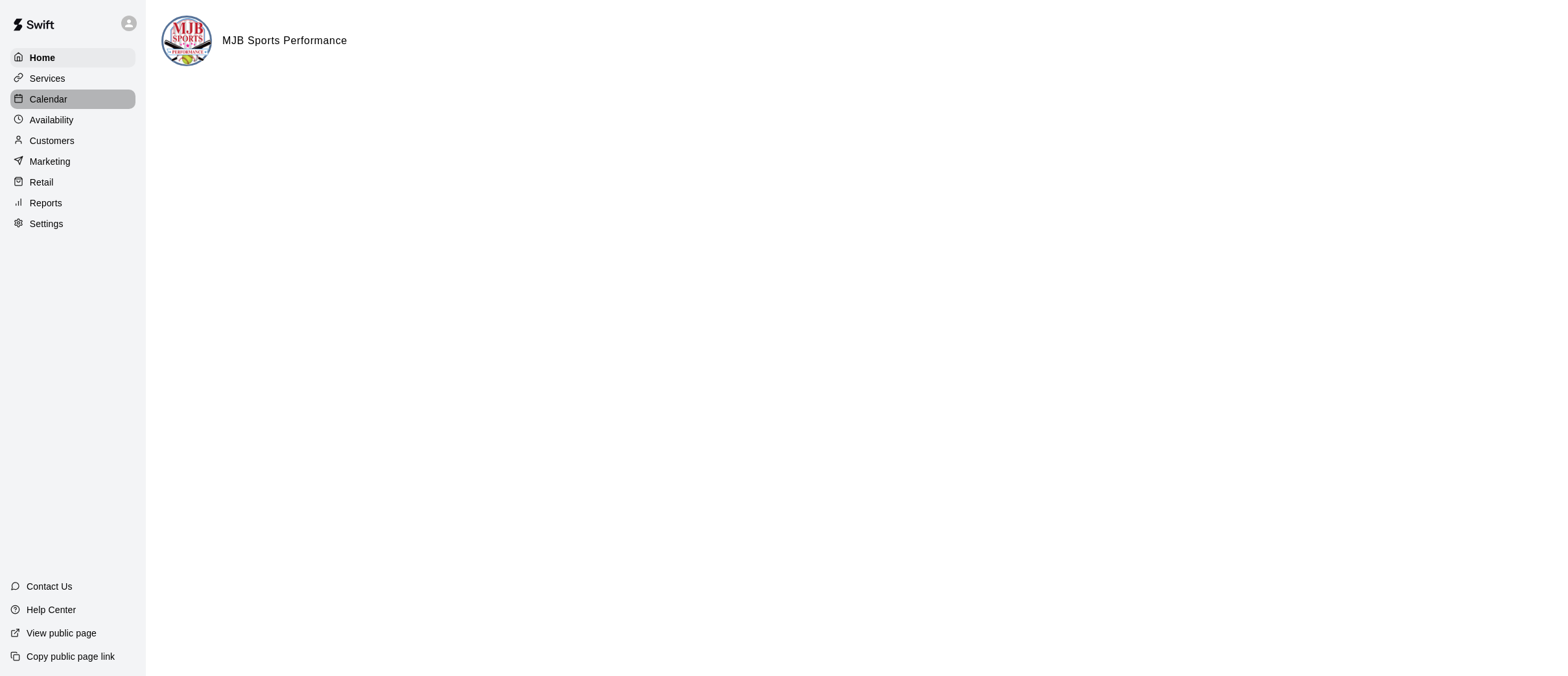
click at [59, 97] on p "Calendar" at bounding box center [49, 99] width 38 height 13
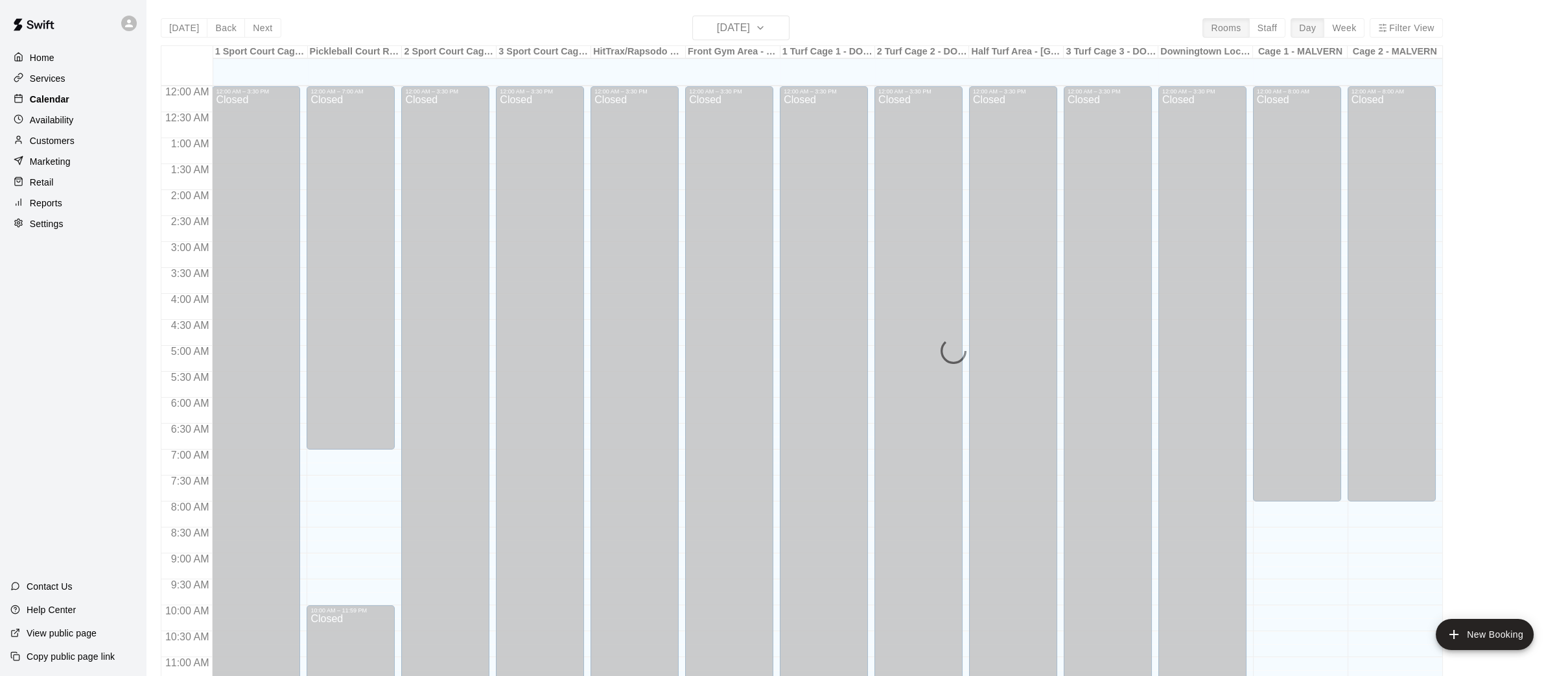
scroll to position [601, 0]
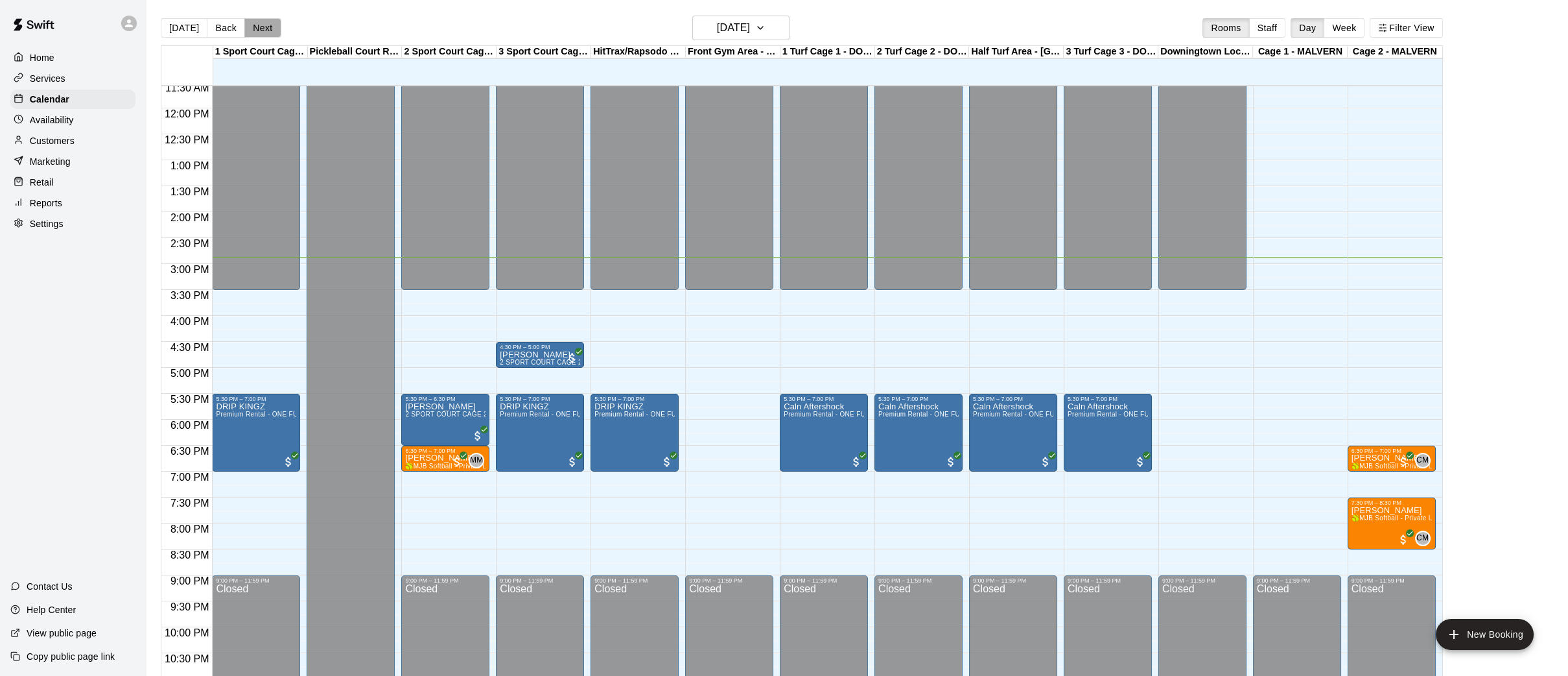
click at [255, 36] on button "Next" at bounding box center [262, 27] width 36 height 19
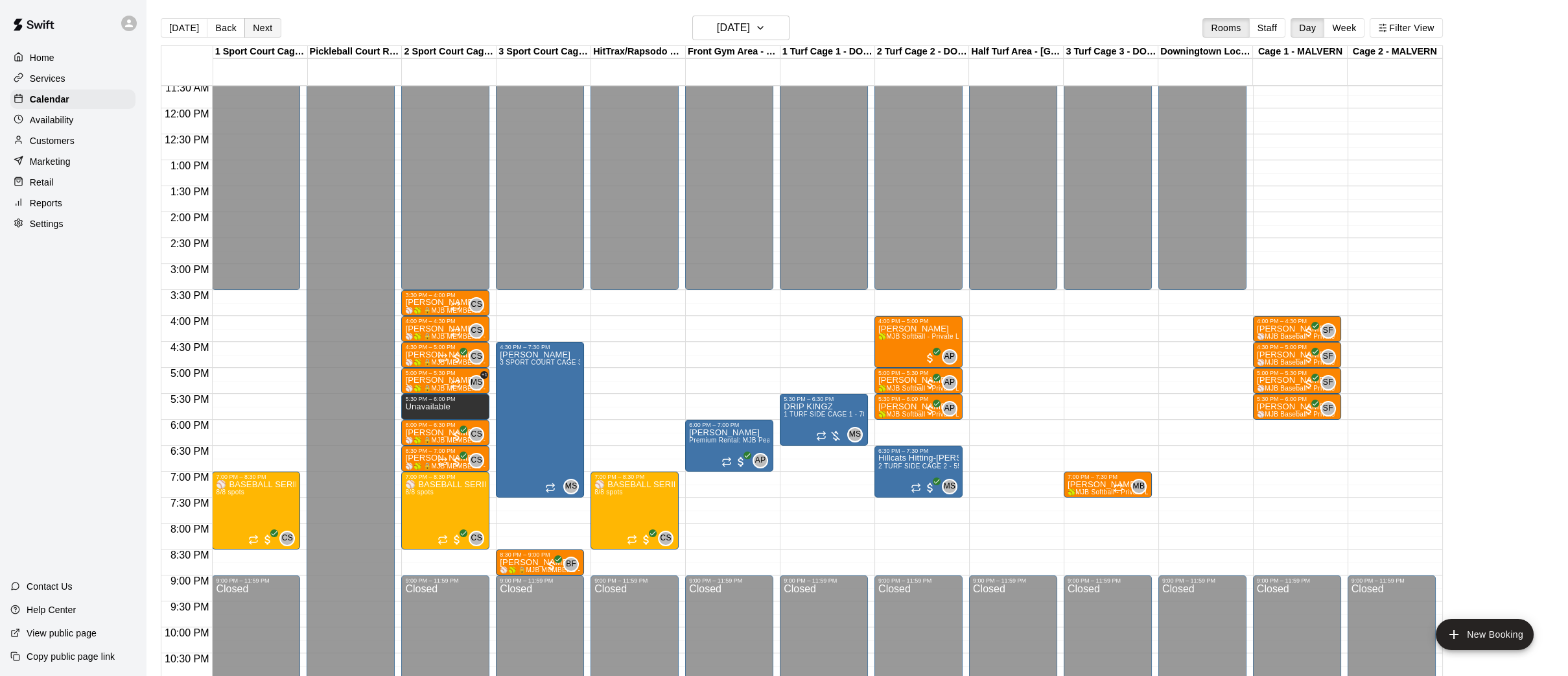
click at [253, 30] on button "Next" at bounding box center [262, 27] width 36 height 19
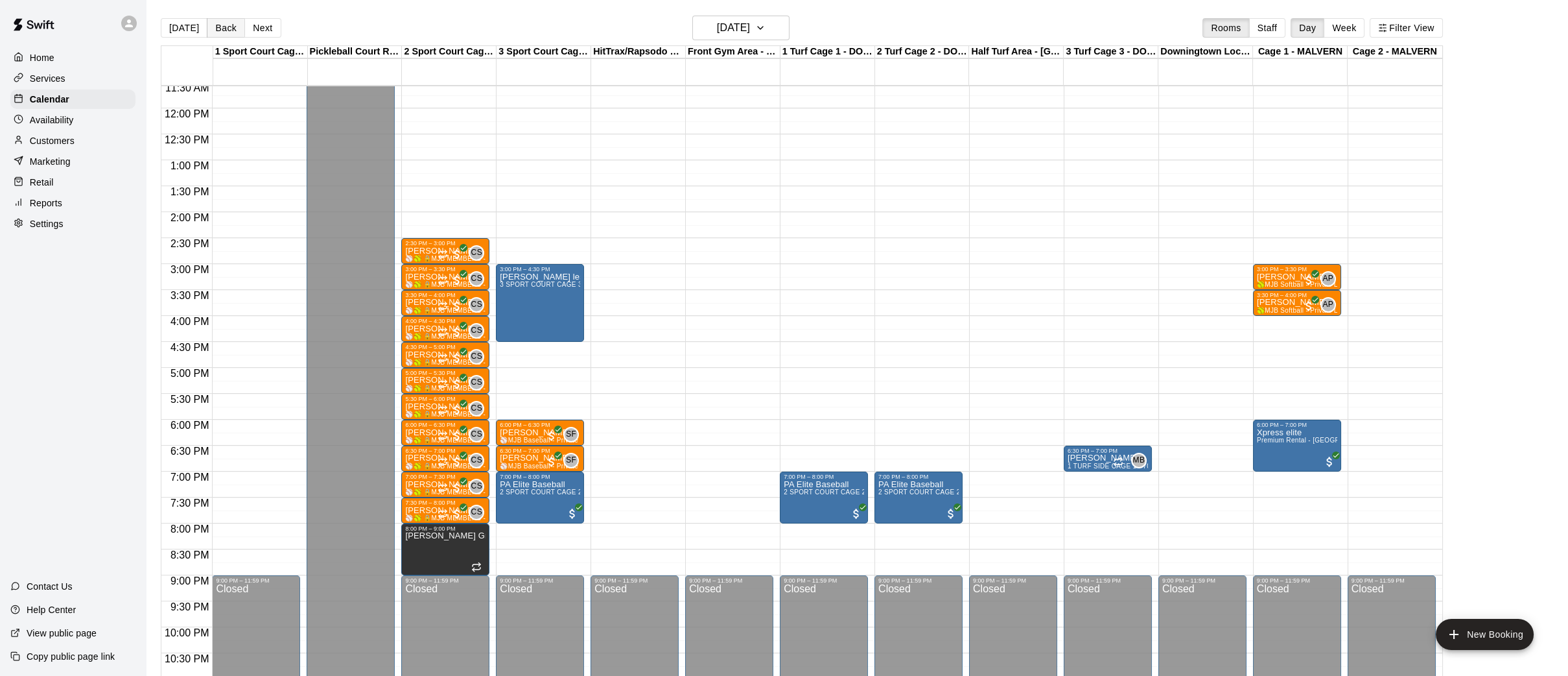
click at [227, 26] on button "Back" at bounding box center [225, 27] width 38 height 19
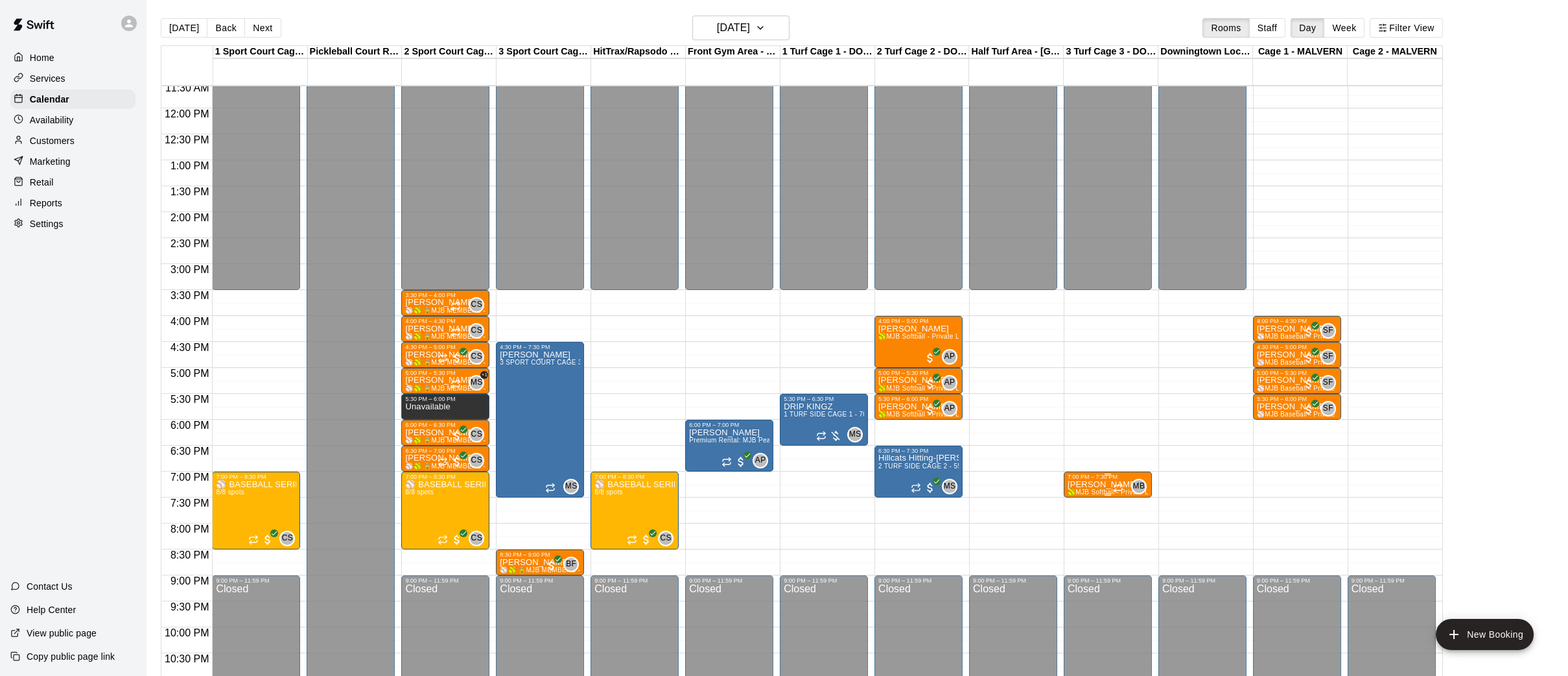
click at [1105, 489] on span "🥎MJB Softball - Private Lesson - 30 Minute - [GEOGRAPHIC_DATA] LOCATION🥎" at bounding box center [1196, 492] width 258 height 7
click at [1082, 564] on icon "delete" at bounding box center [1080, 562] width 9 height 11
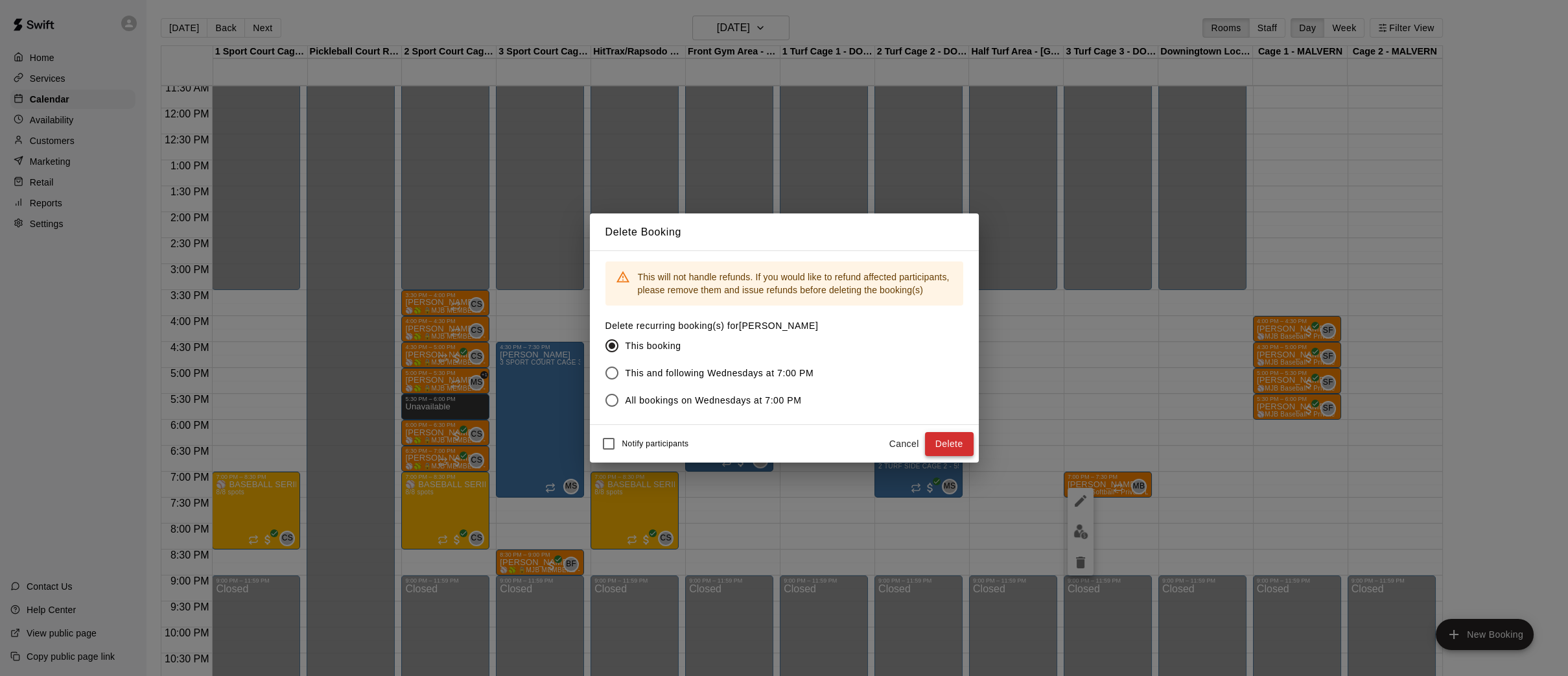
click at [941, 438] on button "Delete" at bounding box center [950, 444] width 49 height 24
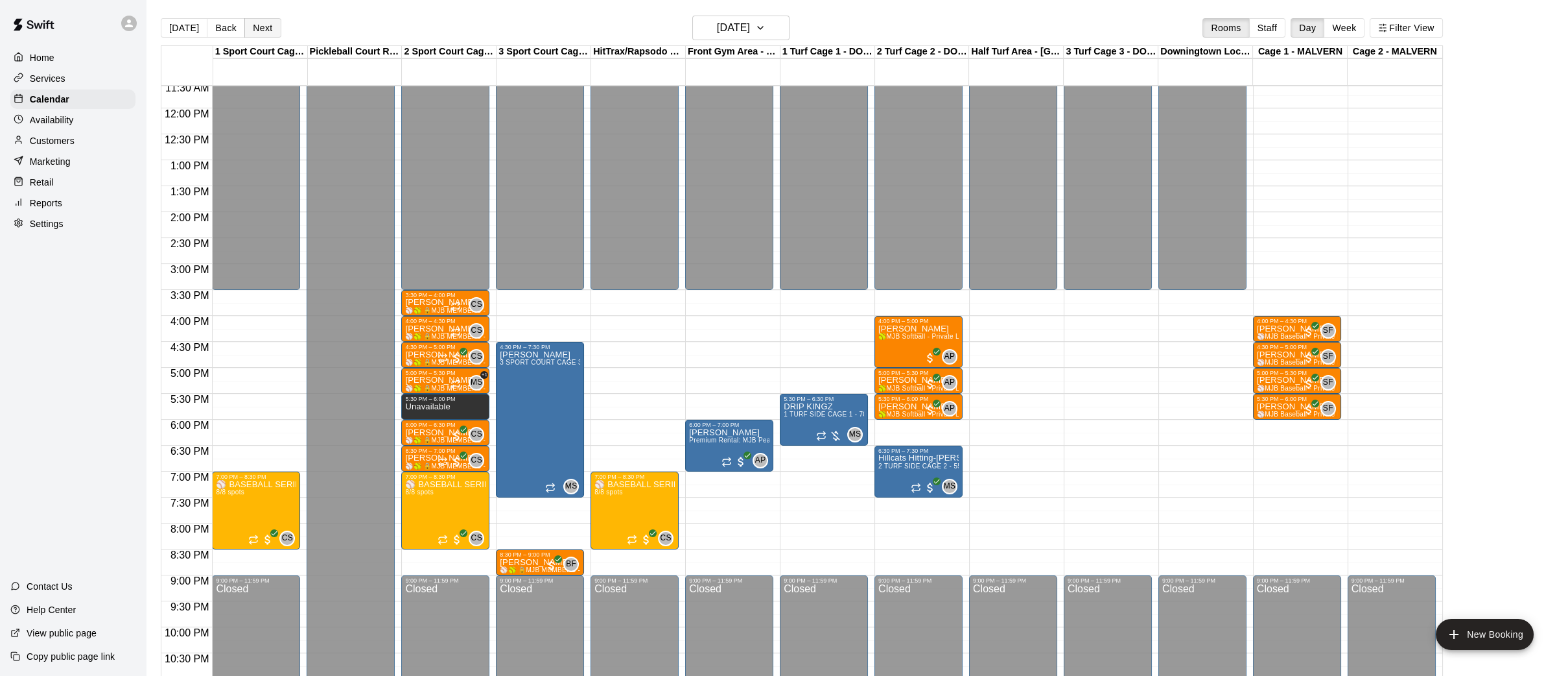
click at [252, 26] on button "Next" at bounding box center [262, 27] width 36 height 19
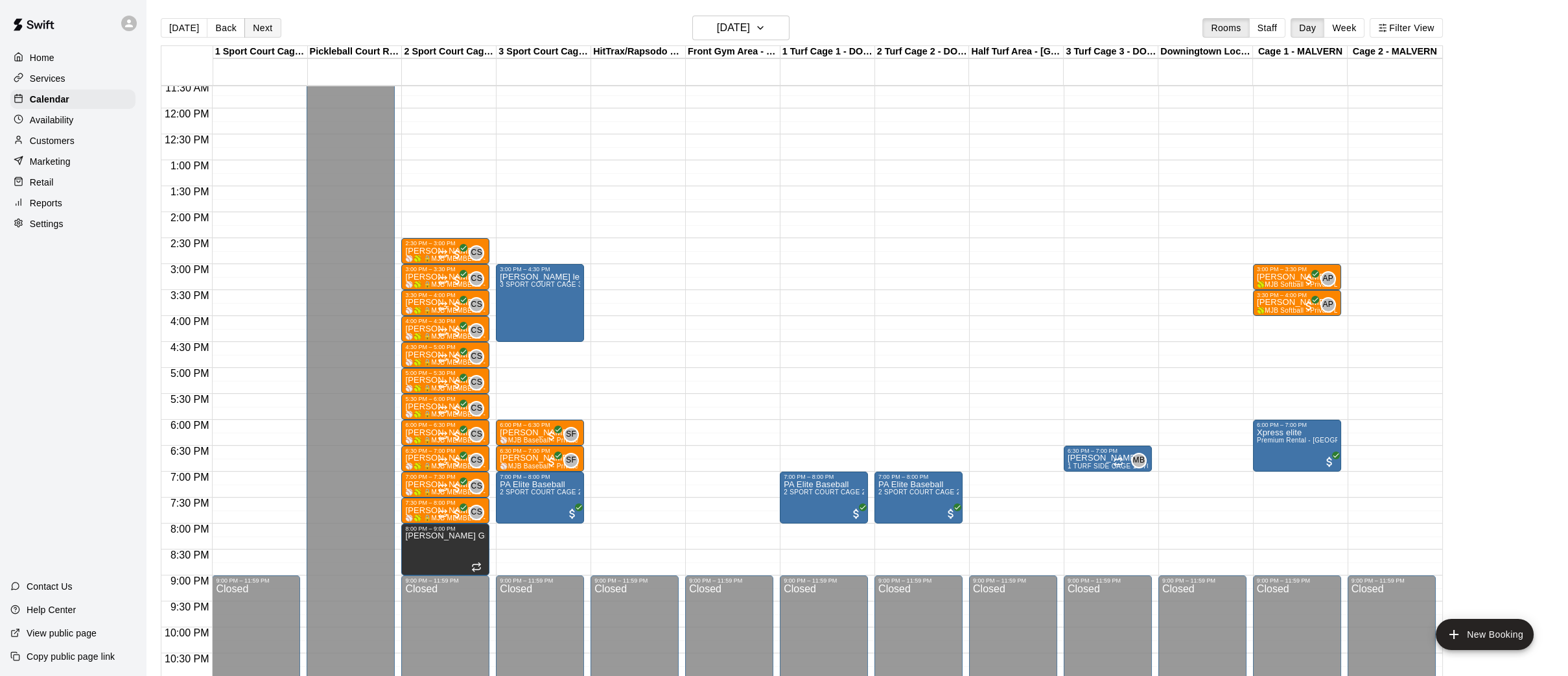
click at [252, 26] on button "Next" at bounding box center [262, 27] width 36 height 19
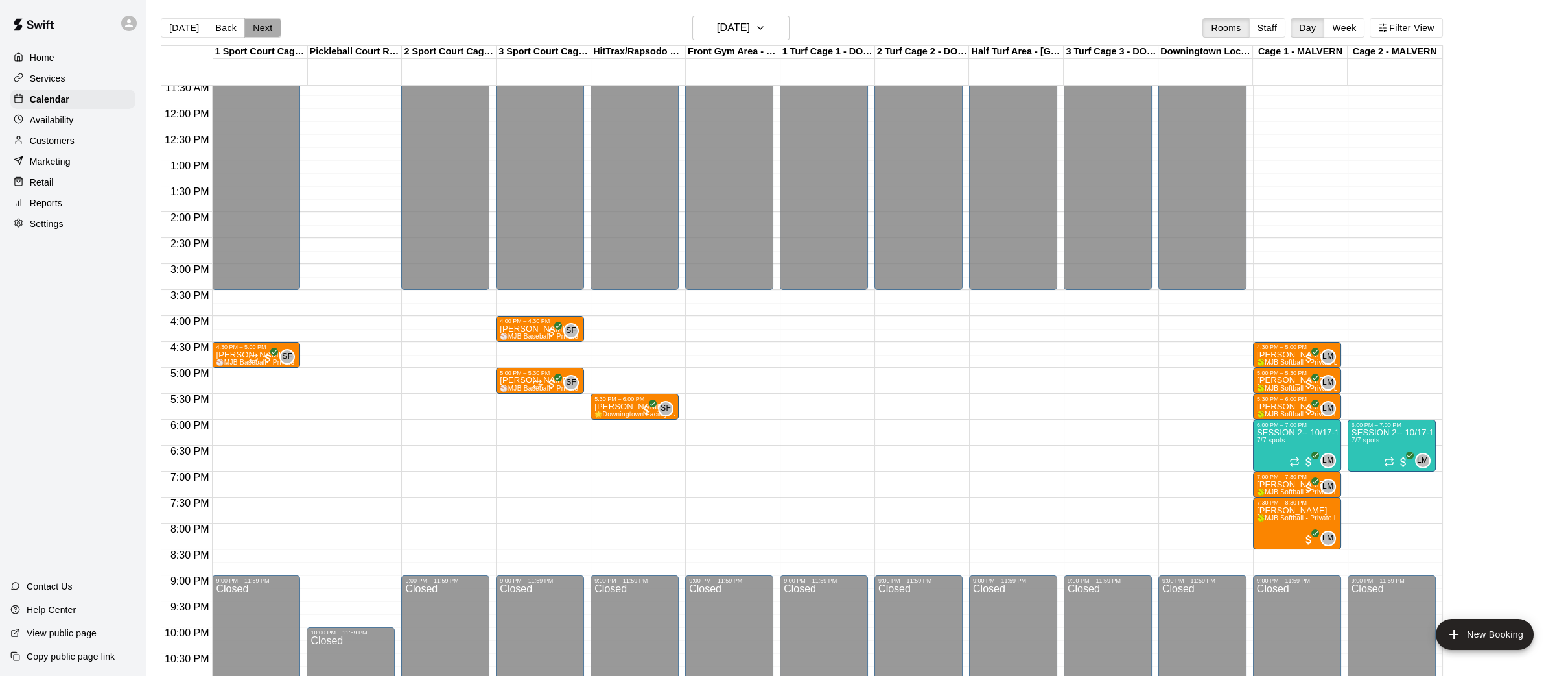
click at [252, 26] on button "Next" at bounding box center [262, 27] width 36 height 19
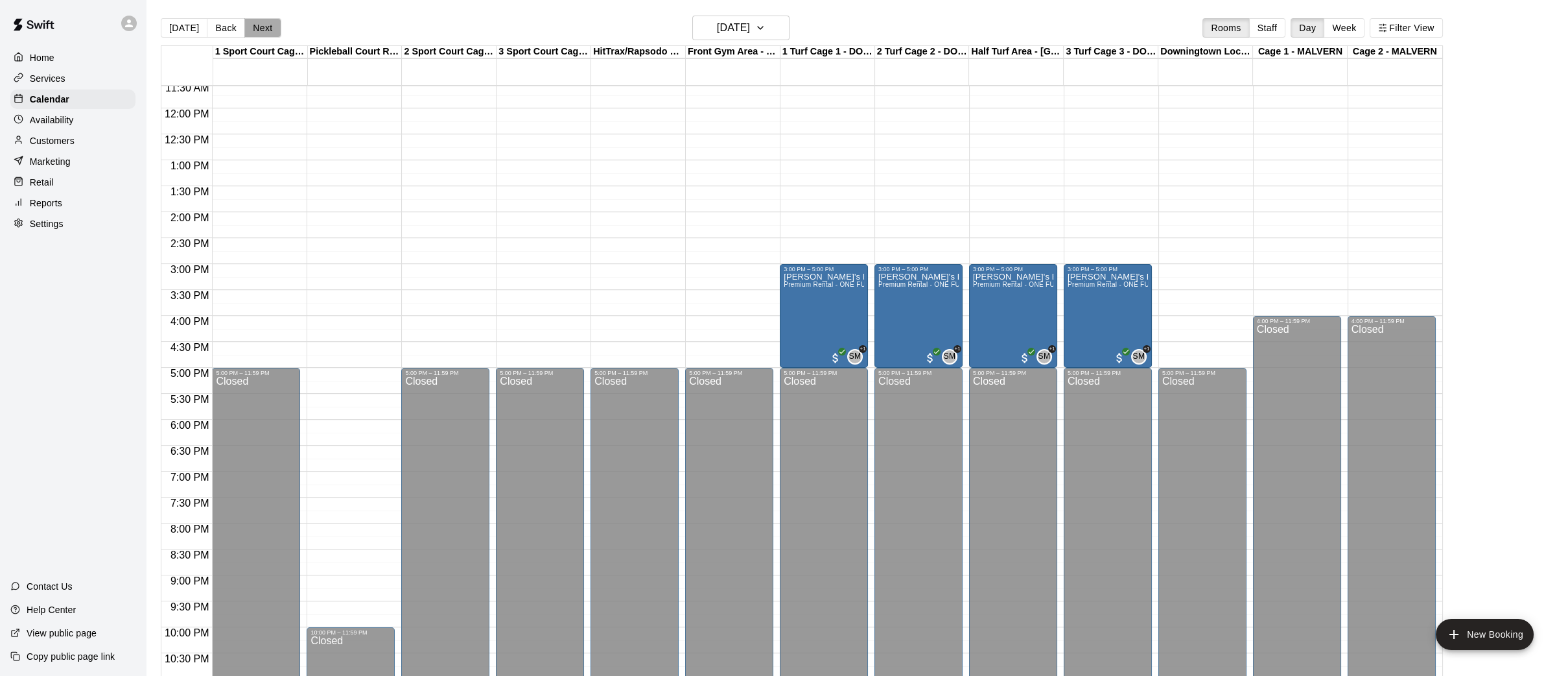
click at [252, 26] on button "Next" at bounding box center [262, 27] width 36 height 19
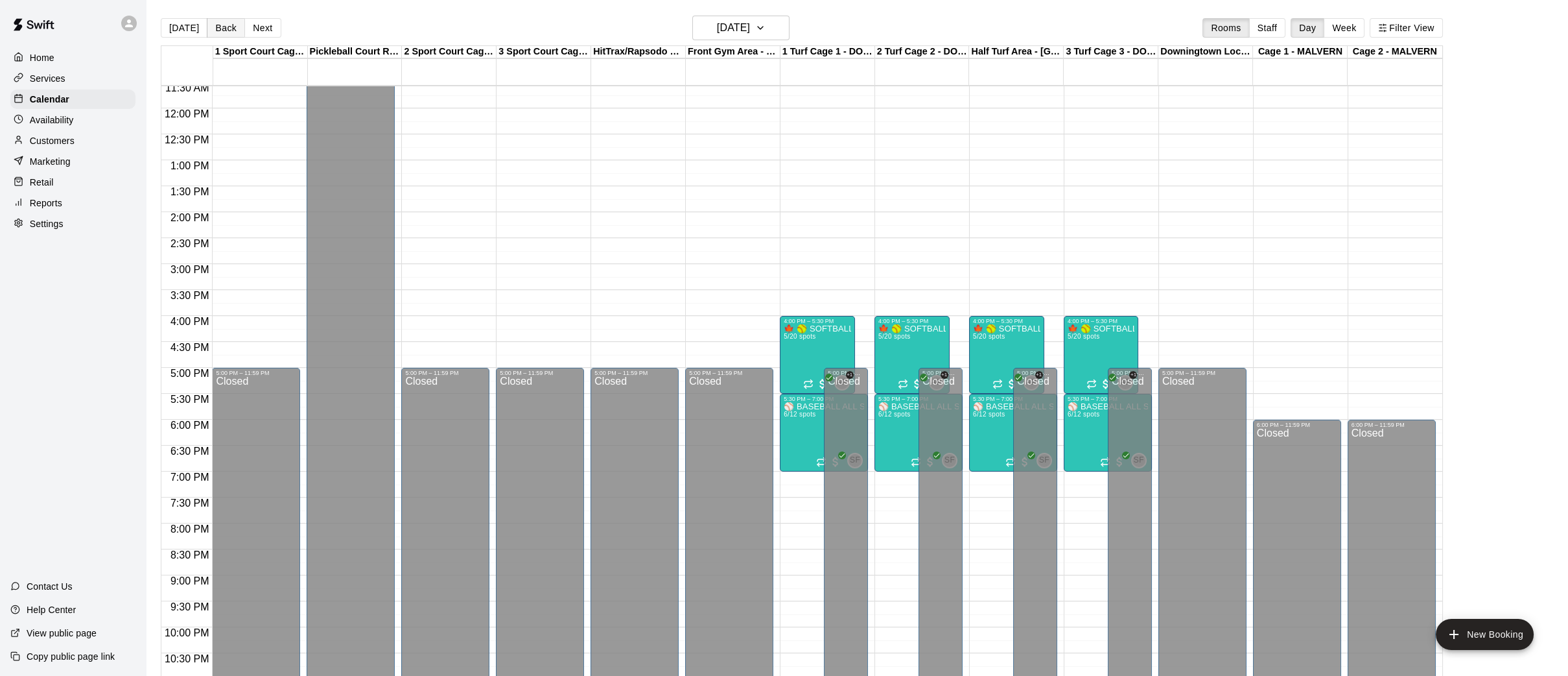
click at [230, 32] on button "Back" at bounding box center [225, 27] width 38 height 19
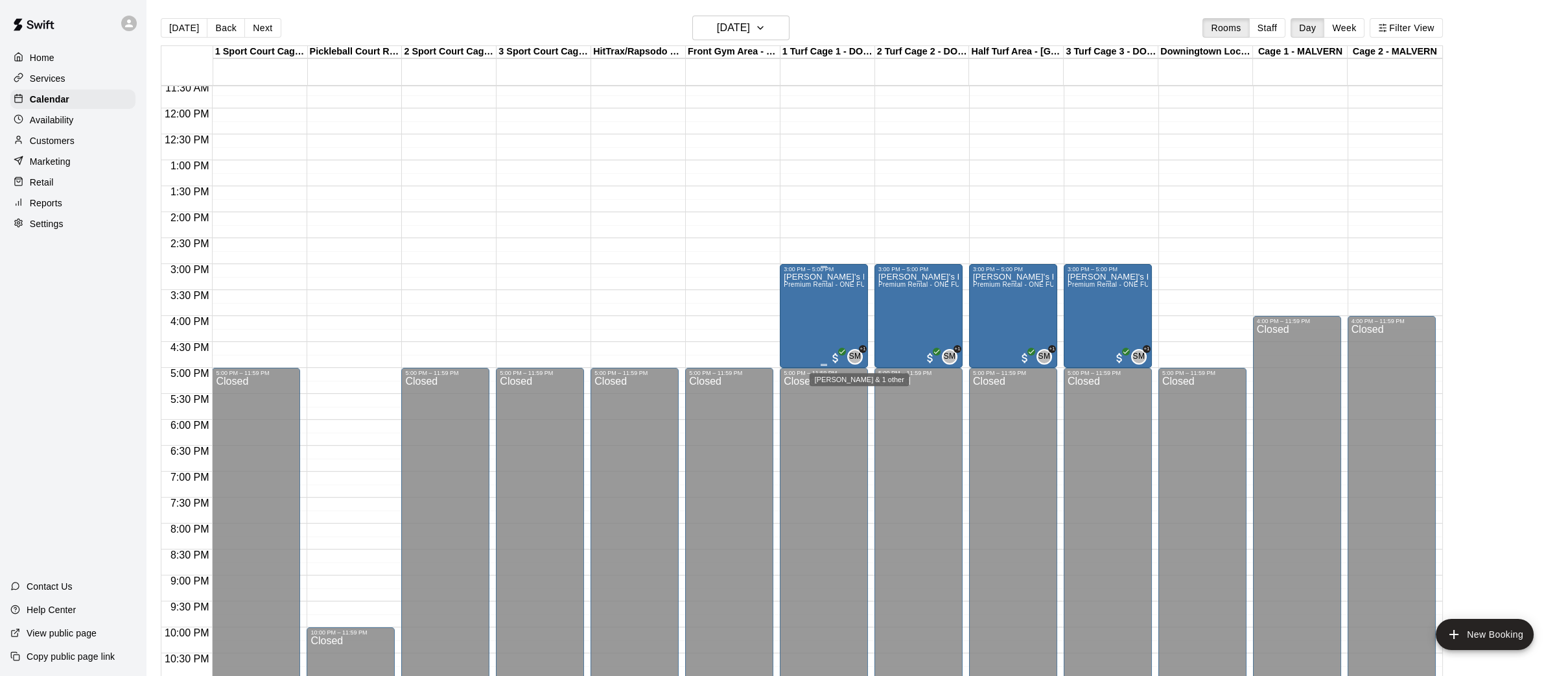
click at [855, 359] on span "SM" at bounding box center [855, 357] width 12 height 13
click at [862, 392] on img "edit" at bounding box center [863, 393] width 15 height 15
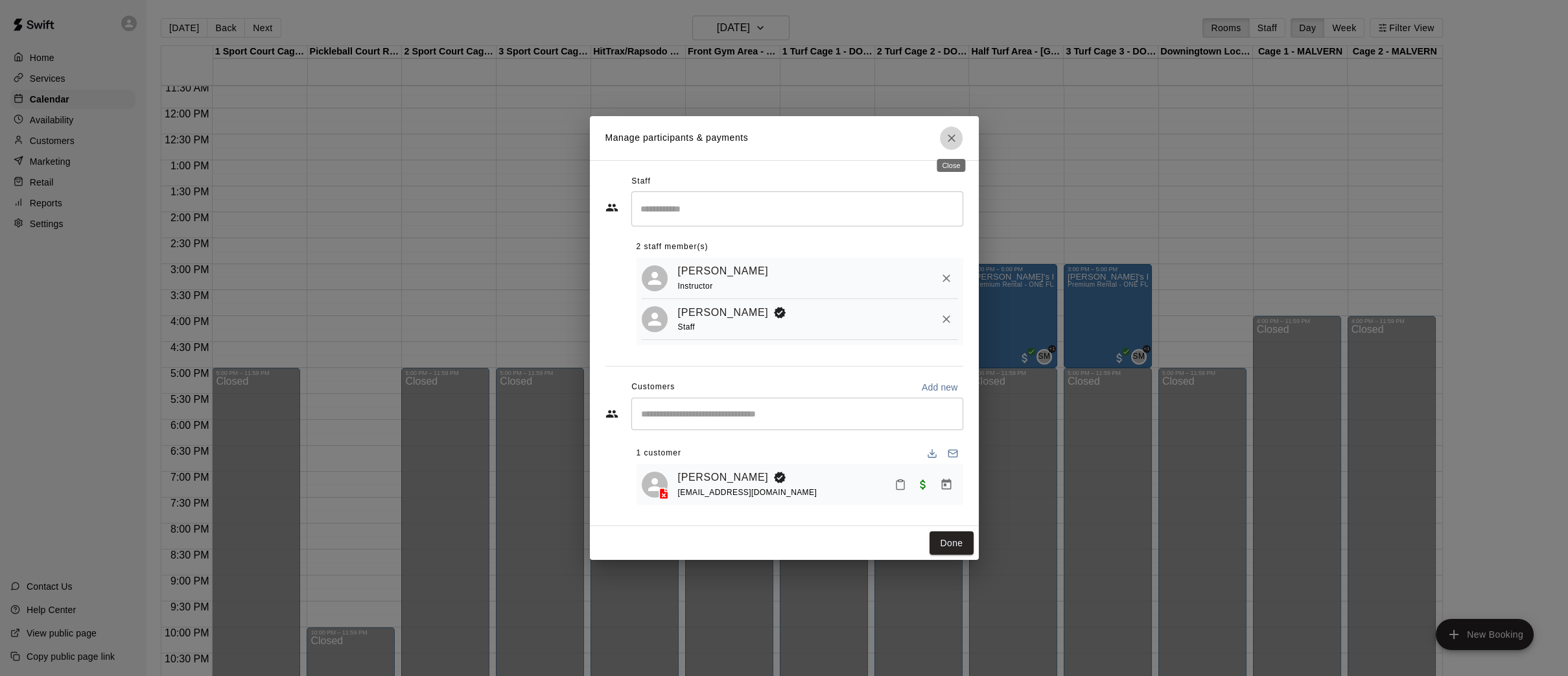
click at [947, 132] on icon "Close" at bounding box center [952, 138] width 13 height 13
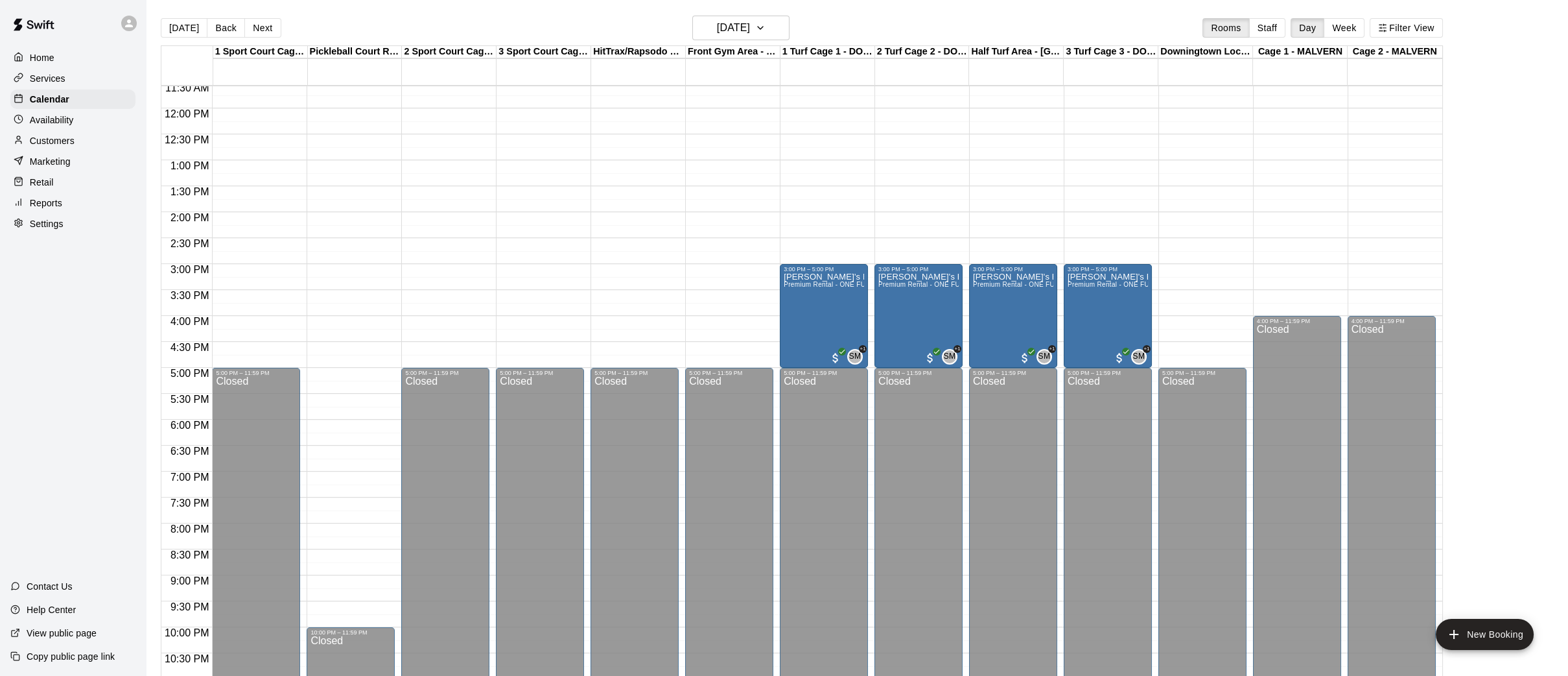
scroll to position [603, 0]
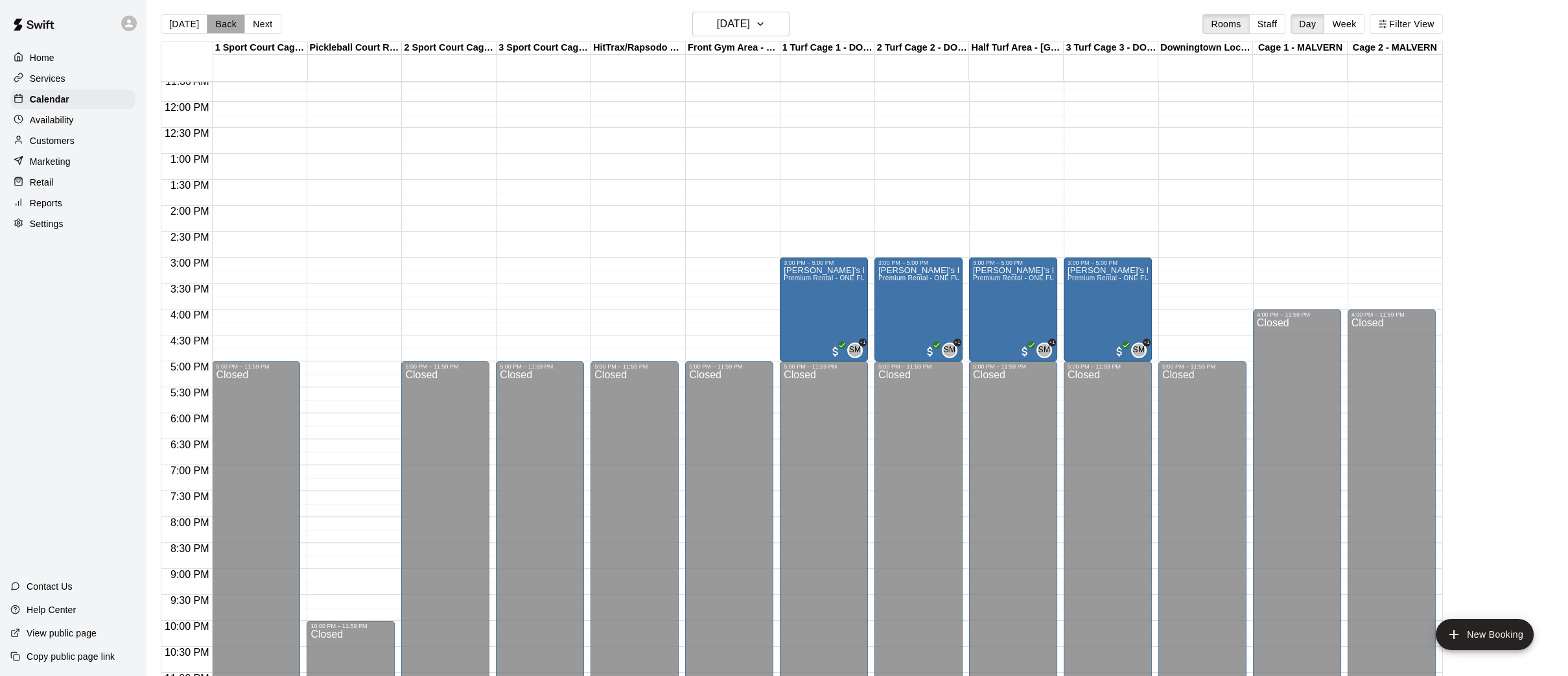
click at [225, 24] on button "Back" at bounding box center [225, 24] width 38 height 19
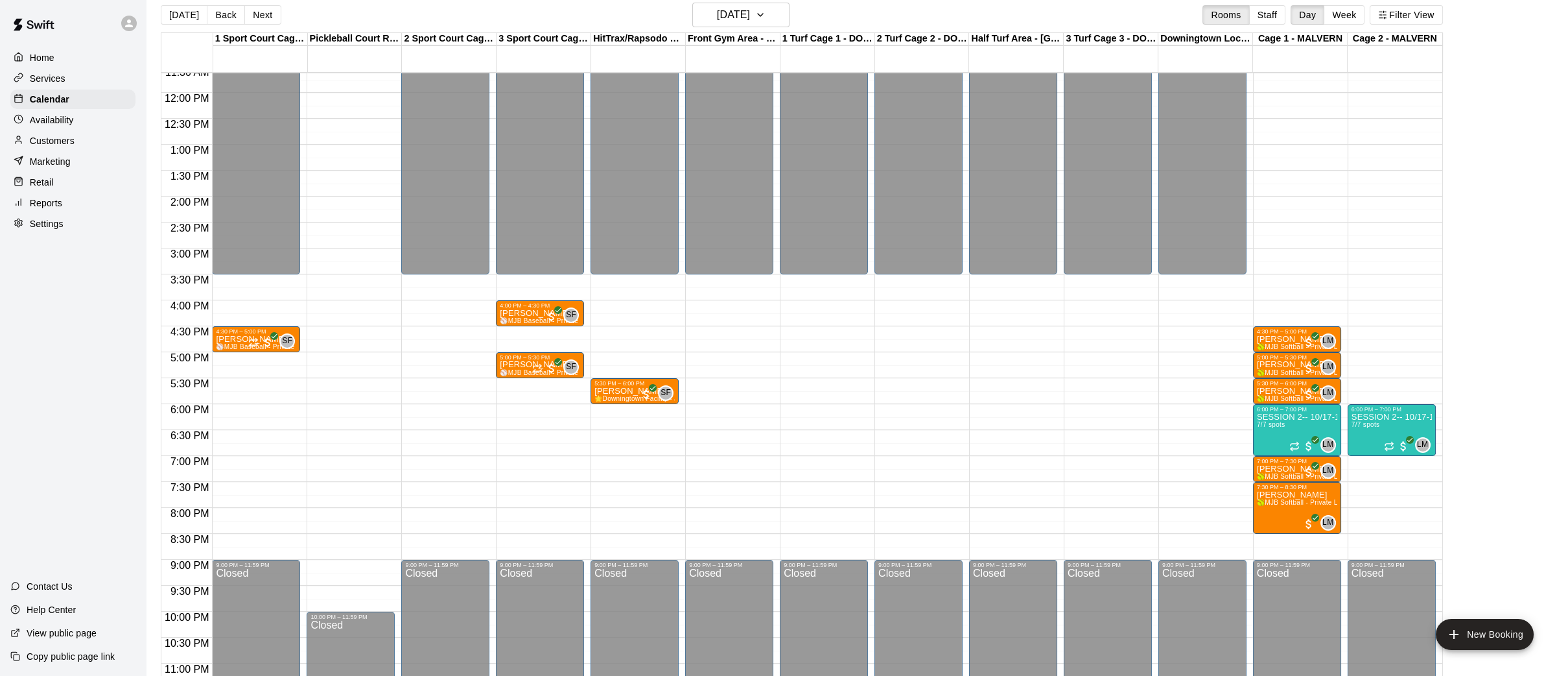
scroll to position [15, 0]
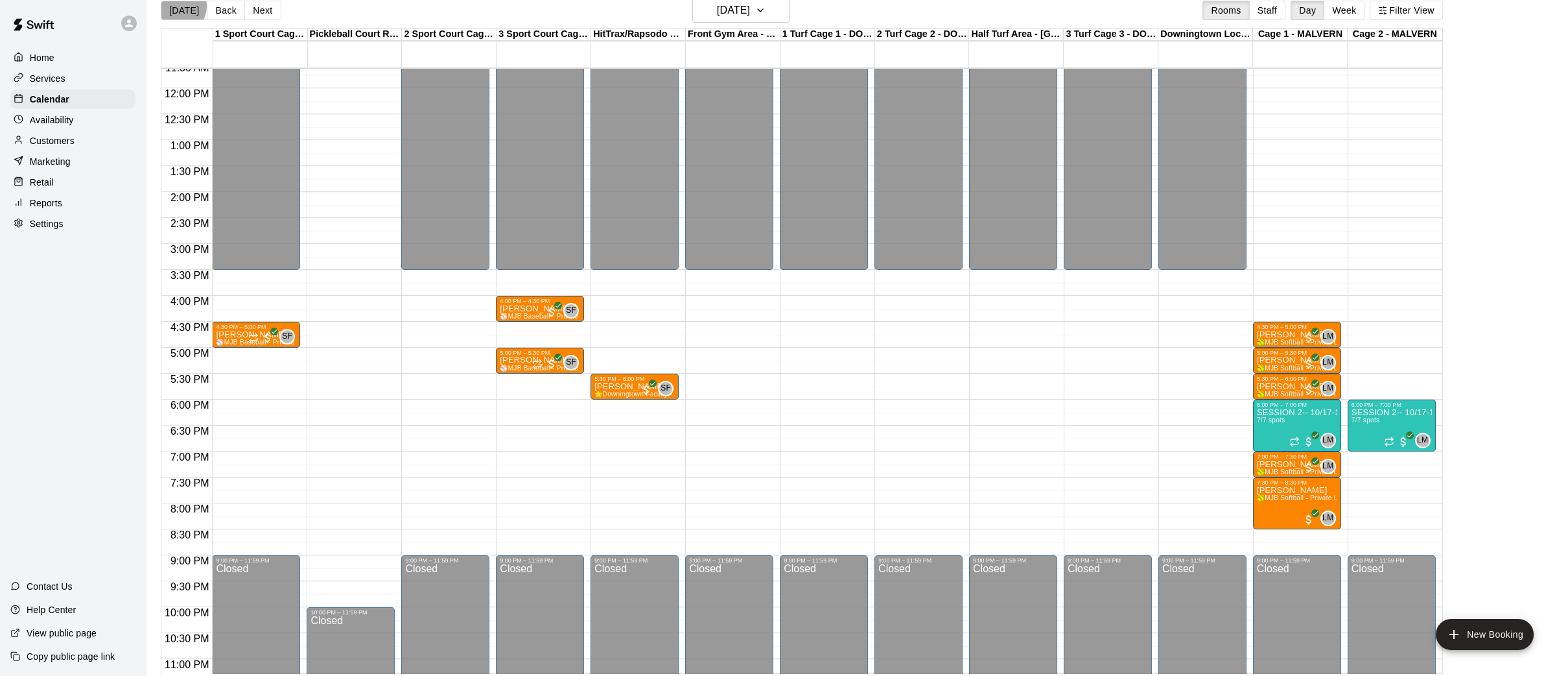
click at [179, 11] on button "[DATE]" at bounding box center [184, 10] width 46 height 19
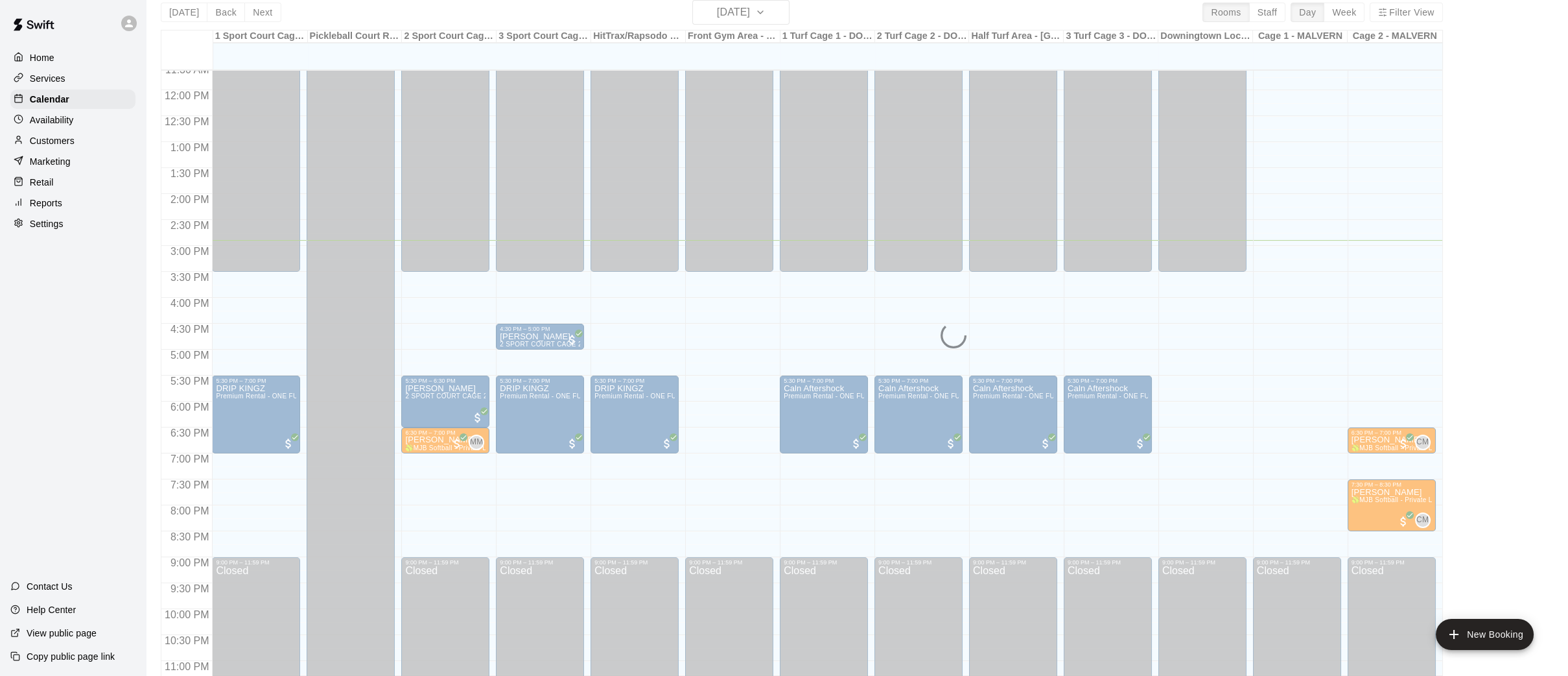
scroll to position [17, 0]
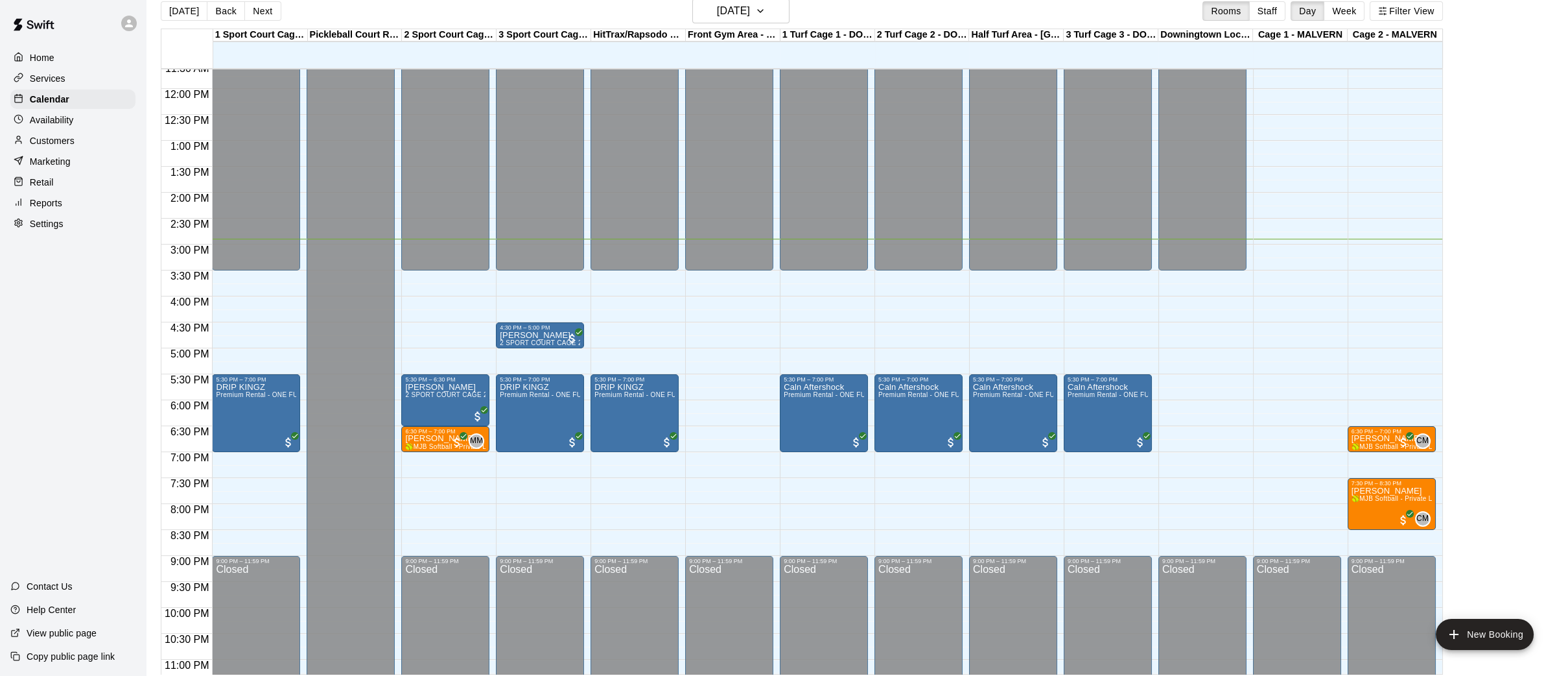
click at [69, 57] on div "Home" at bounding box center [73, 57] width 125 height 19
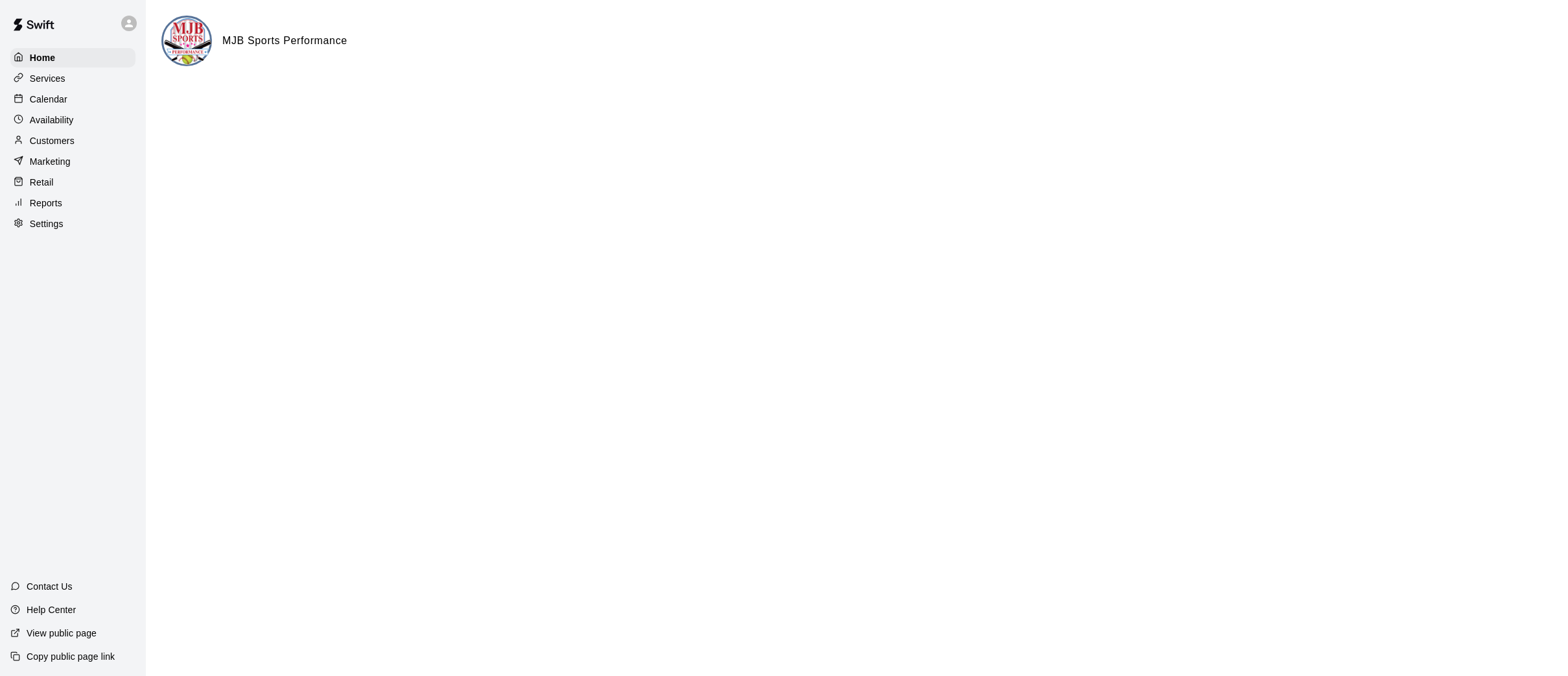
click at [64, 97] on p "Calendar" at bounding box center [49, 99] width 38 height 13
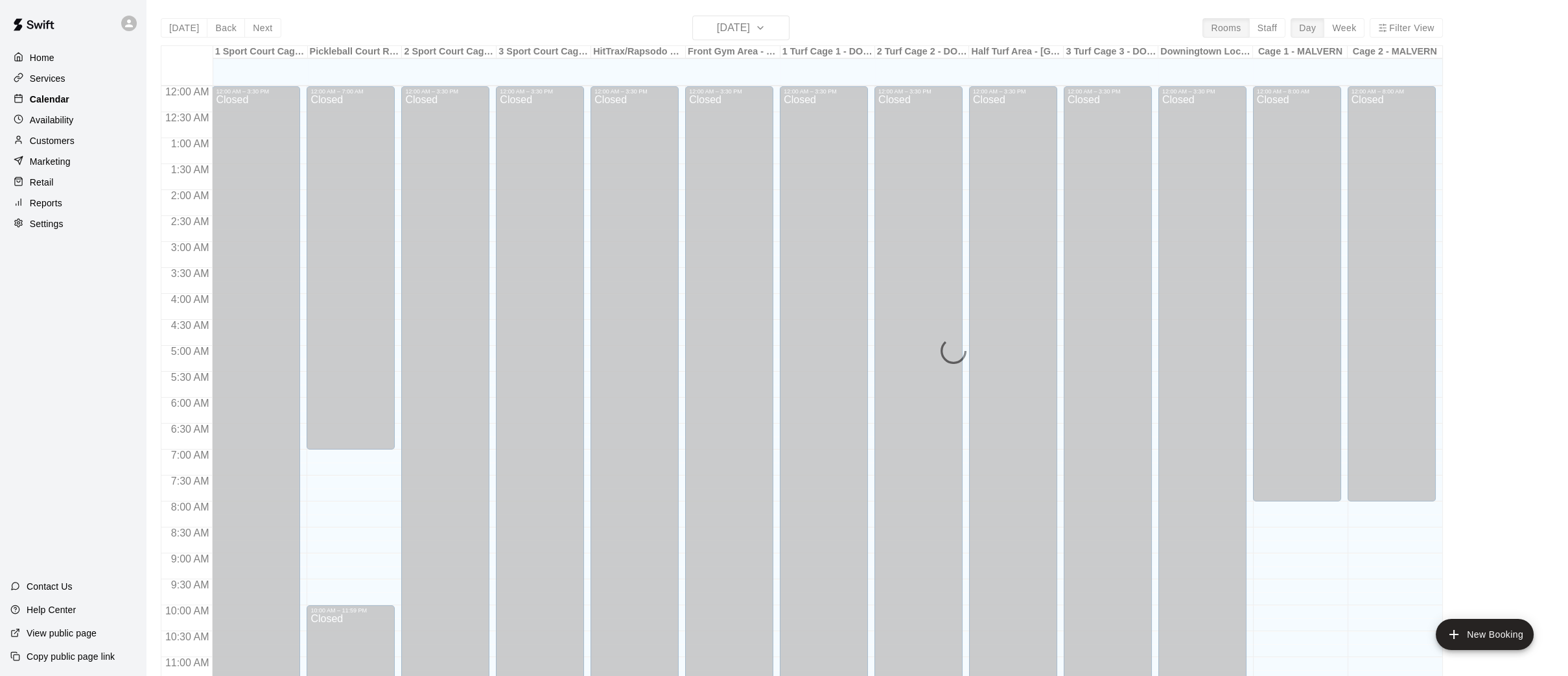
scroll to position [601, 0]
